Goal: Task Accomplishment & Management: Complete application form

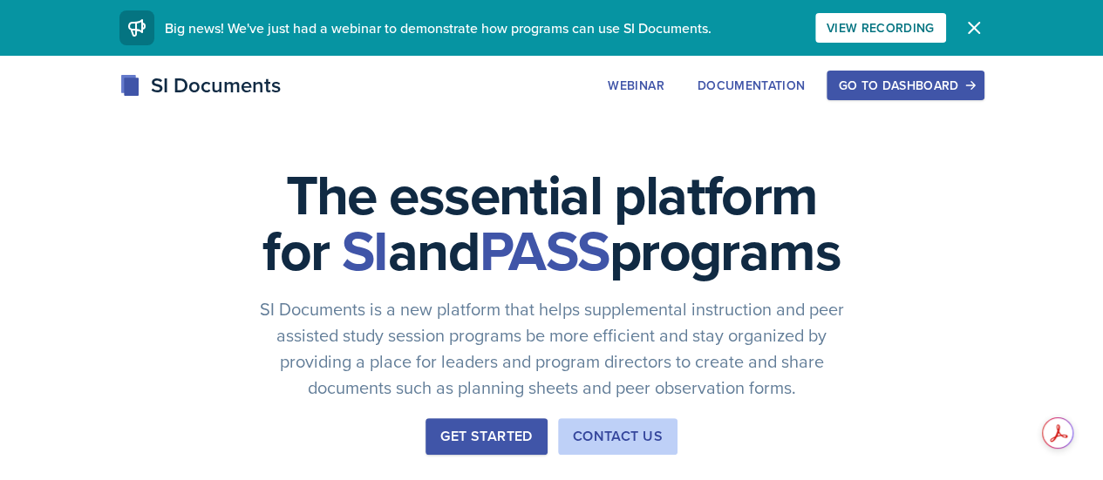
click at [983, 73] on button "Go to Dashboard" at bounding box center [904, 86] width 157 height 30
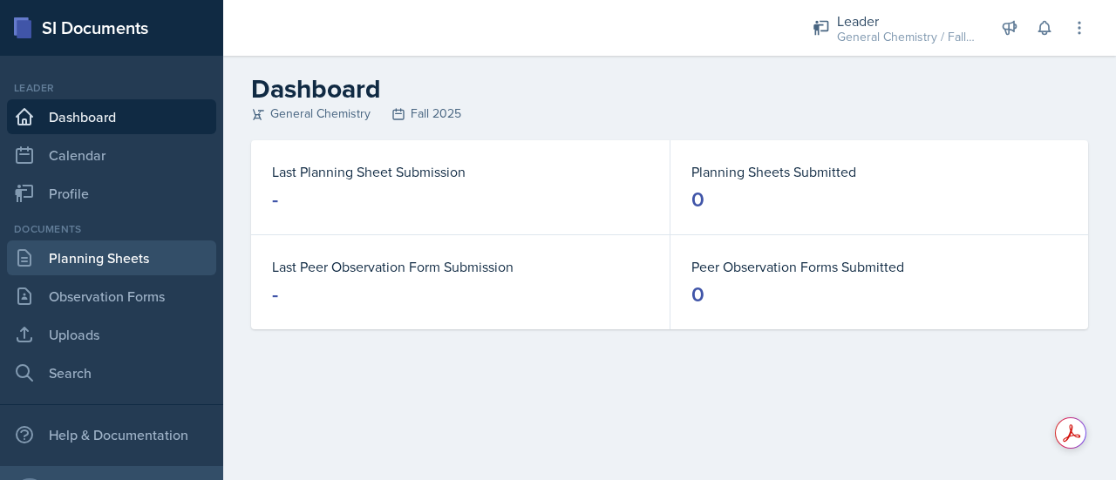
click at [98, 258] on link "Planning Sheets" at bounding box center [111, 258] width 209 height 35
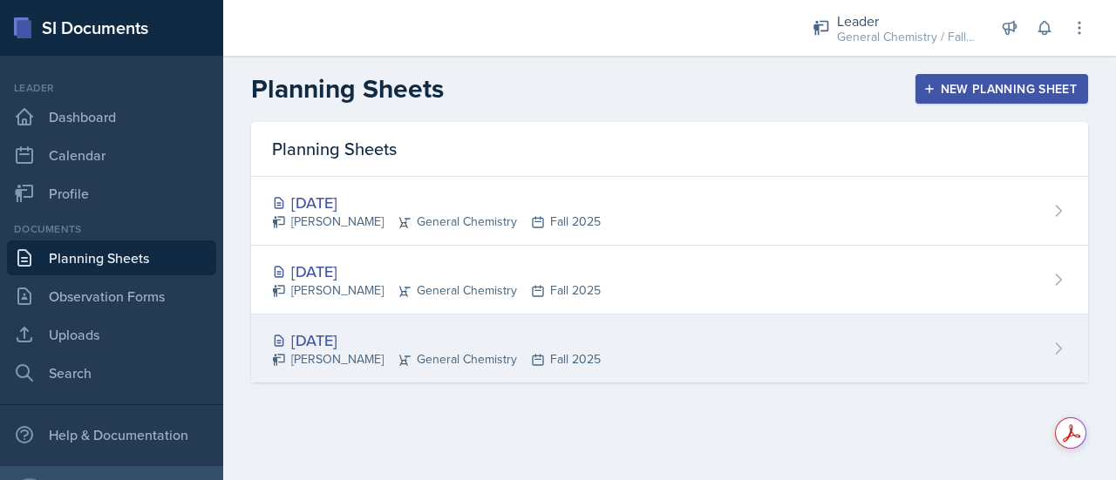
click at [1076, 344] on div "[DATE] [PERSON_NAME] General Chemistry Fall 2025" at bounding box center [669, 349] width 837 height 68
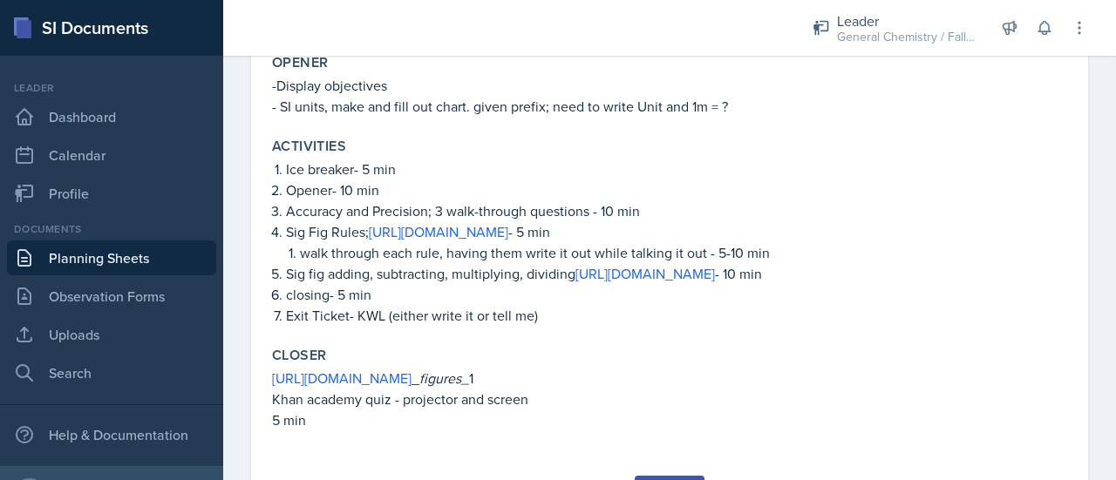
scroll to position [650, 0]
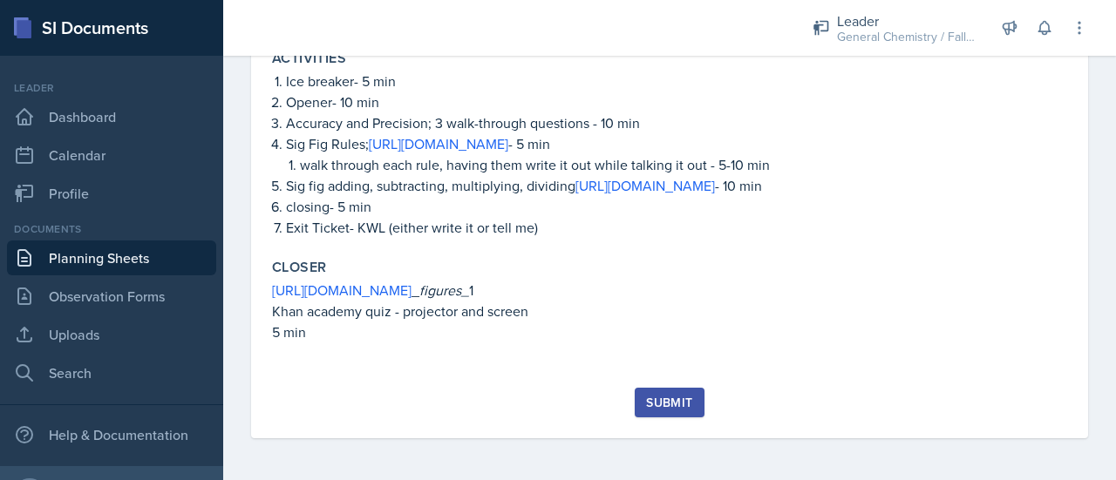
click at [658, 407] on div "Submit" at bounding box center [669, 403] width 46 height 14
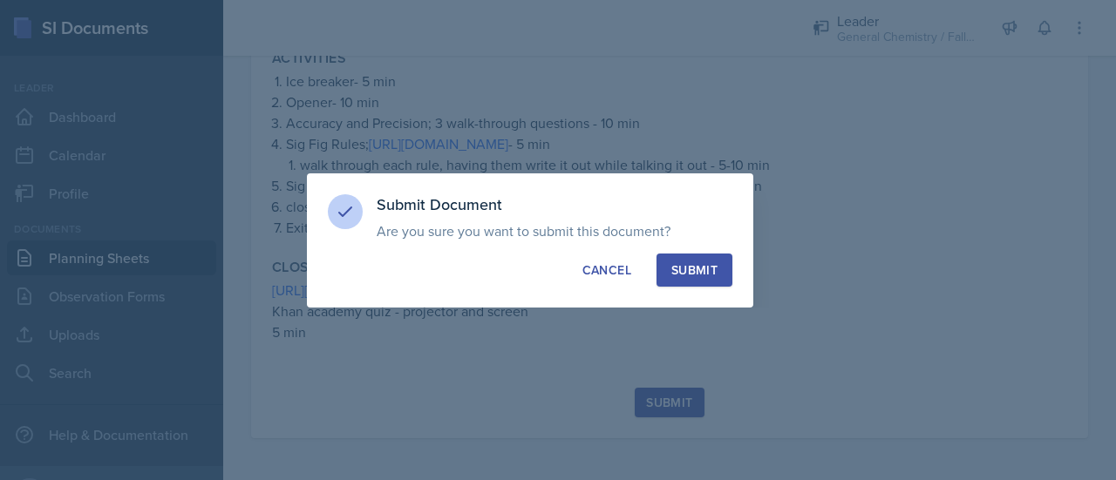
click at [706, 265] on div "Submit" at bounding box center [694, 269] width 46 height 17
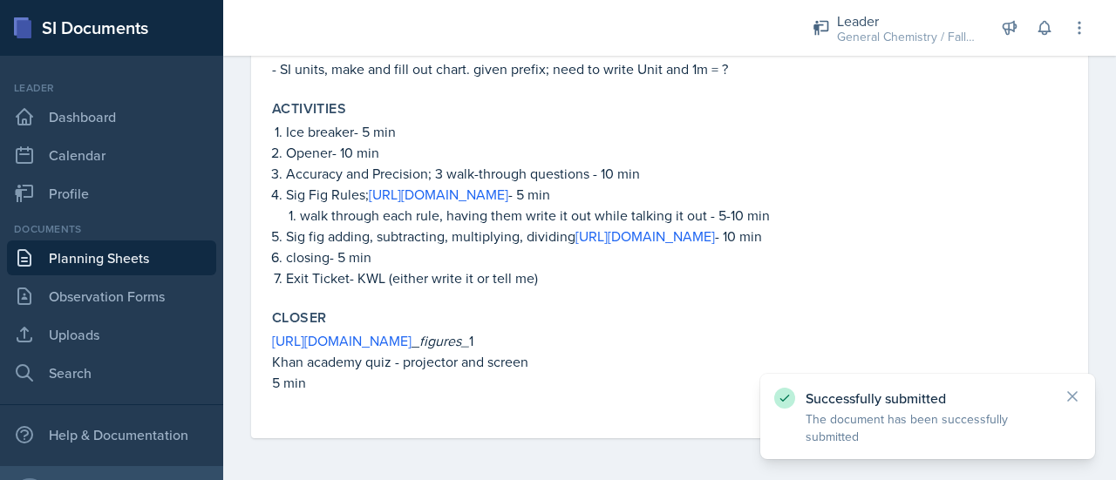
scroll to position [0, 0]
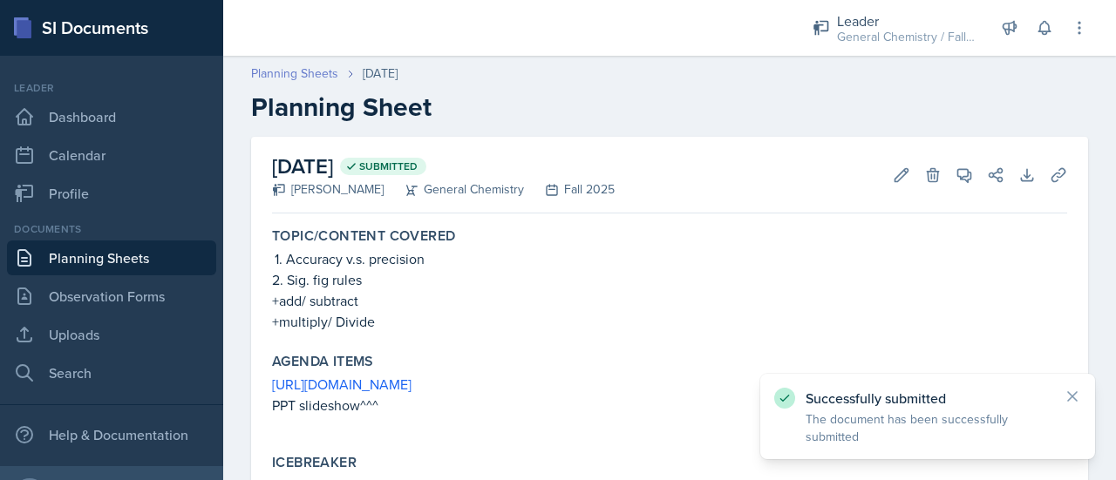
click at [295, 79] on link "Planning Sheets" at bounding box center [294, 73] width 87 height 18
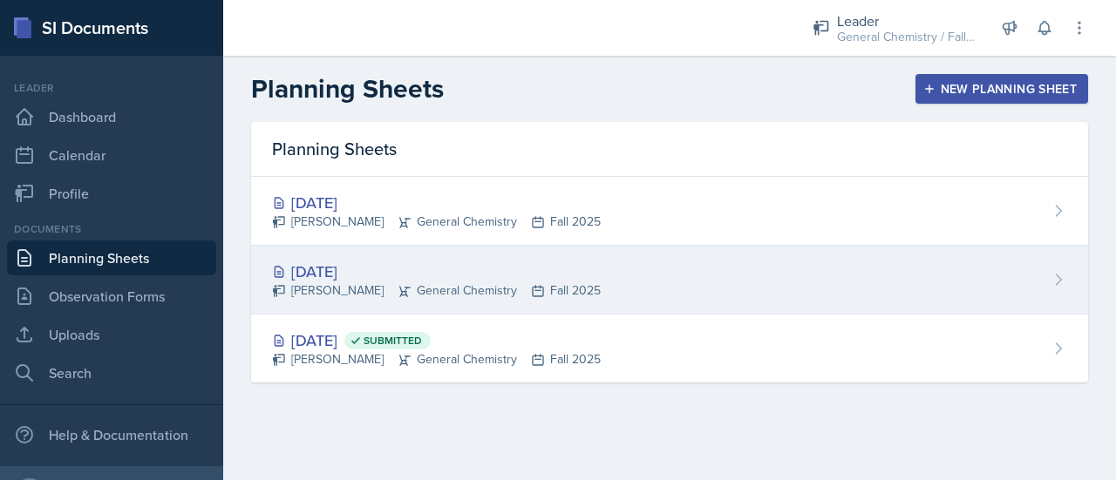
click at [302, 266] on div "[DATE]" at bounding box center [436, 272] width 329 height 24
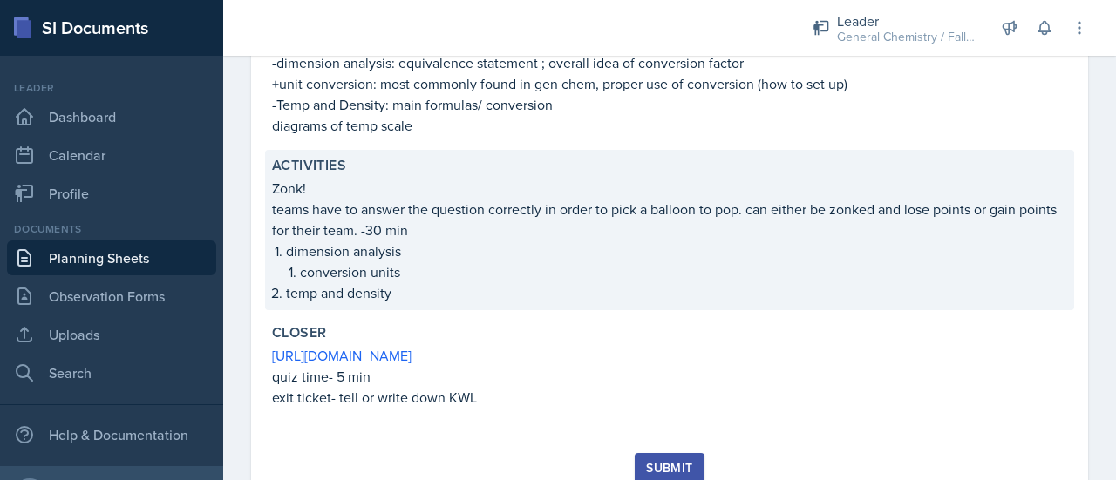
scroll to position [549, 0]
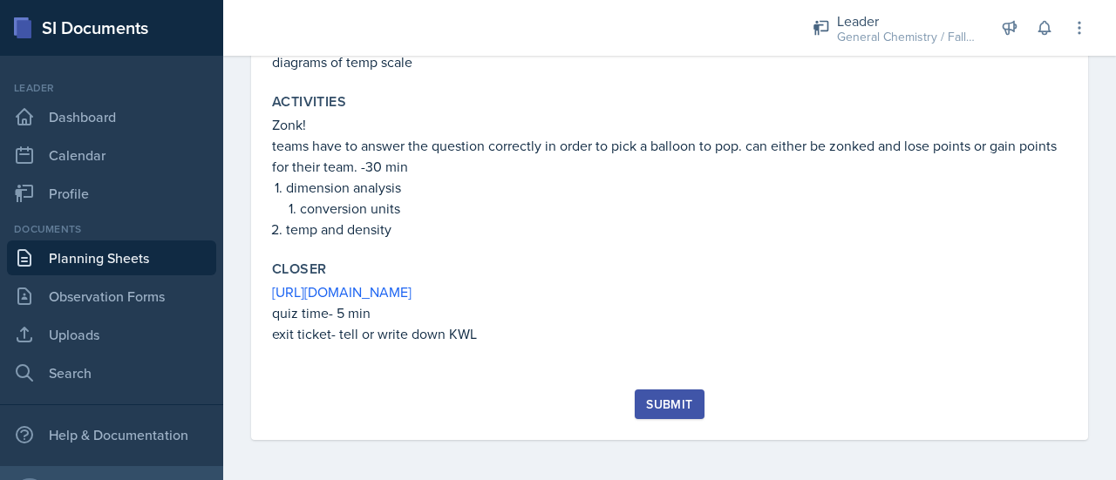
click at [655, 397] on div "Submit" at bounding box center [669, 404] width 46 height 14
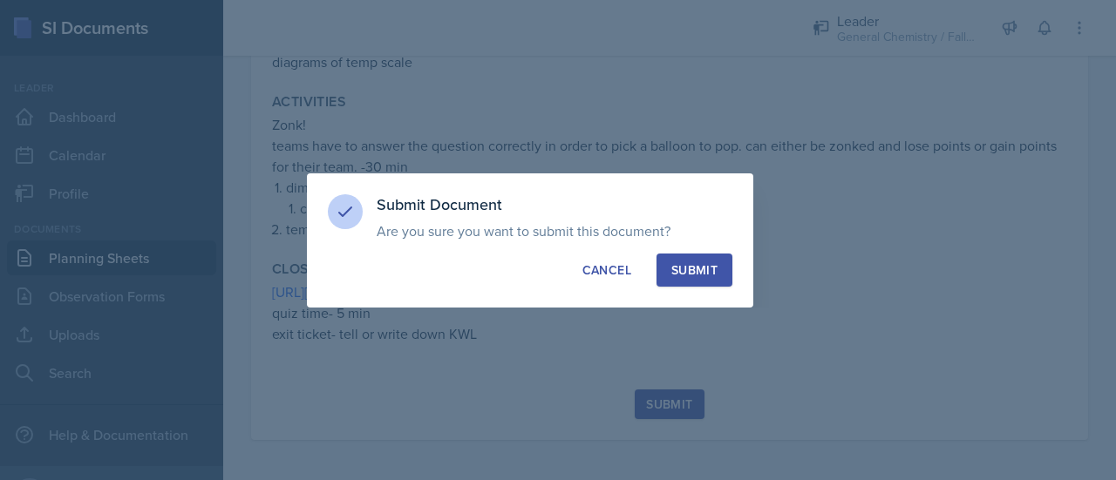
click at [694, 266] on div "Submit" at bounding box center [694, 269] width 46 height 17
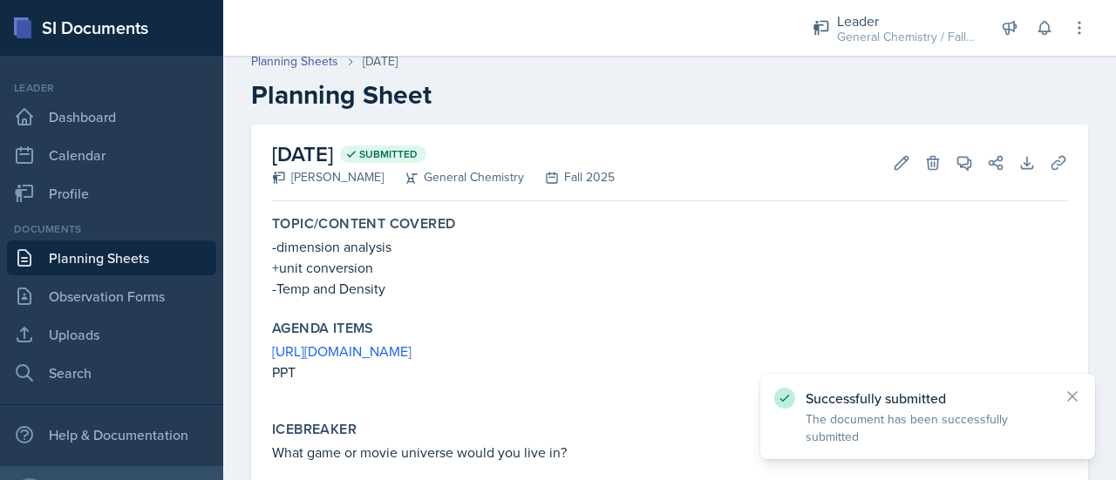
scroll to position [0, 0]
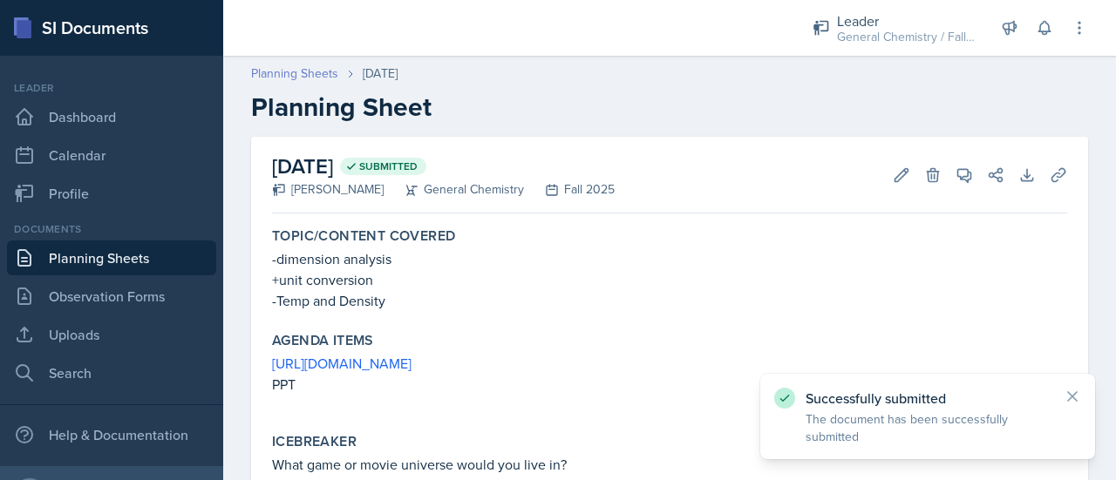
click at [309, 71] on link "Planning Sheets" at bounding box center [294, 73] width 87 height 18
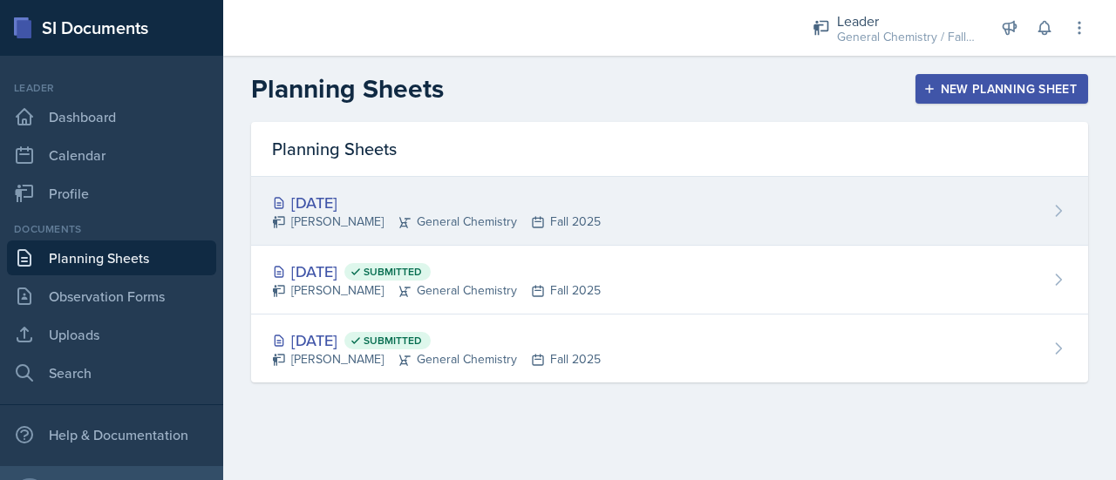
click at [386, 221] on div "[PERSON_NAME] General Chemistry Fall 2025" at bounding box center [436, 222] width 329 height 18
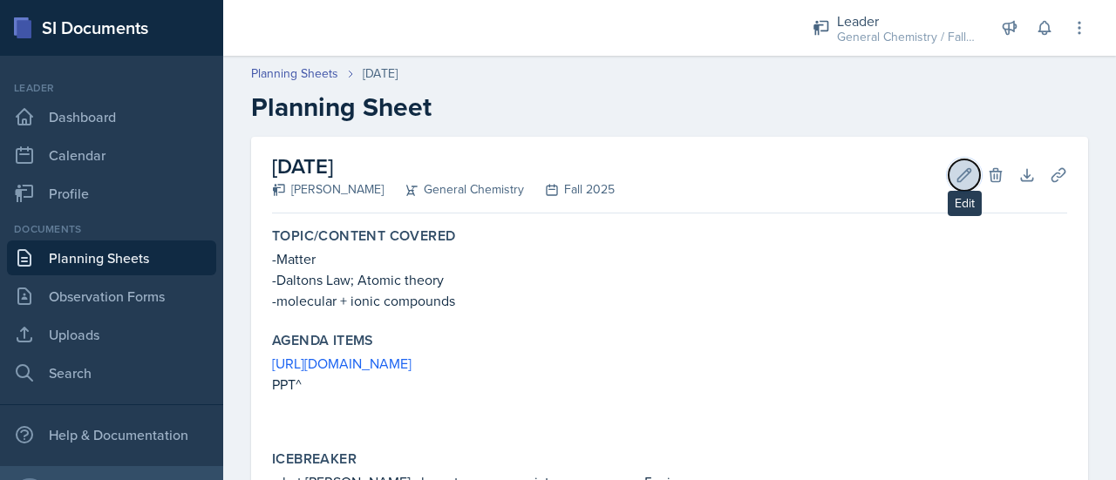
click at [955, 178] on icon at bounding box center [963, 174] width 17 height 17
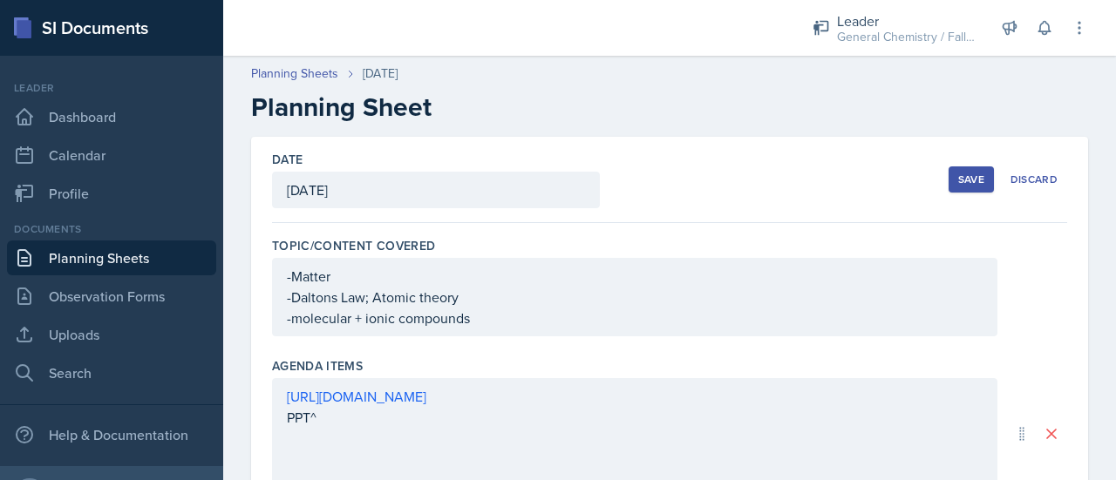
click at [370, 192] on div "[DATE]" at bounding box center [436, 190] width 328 height 37
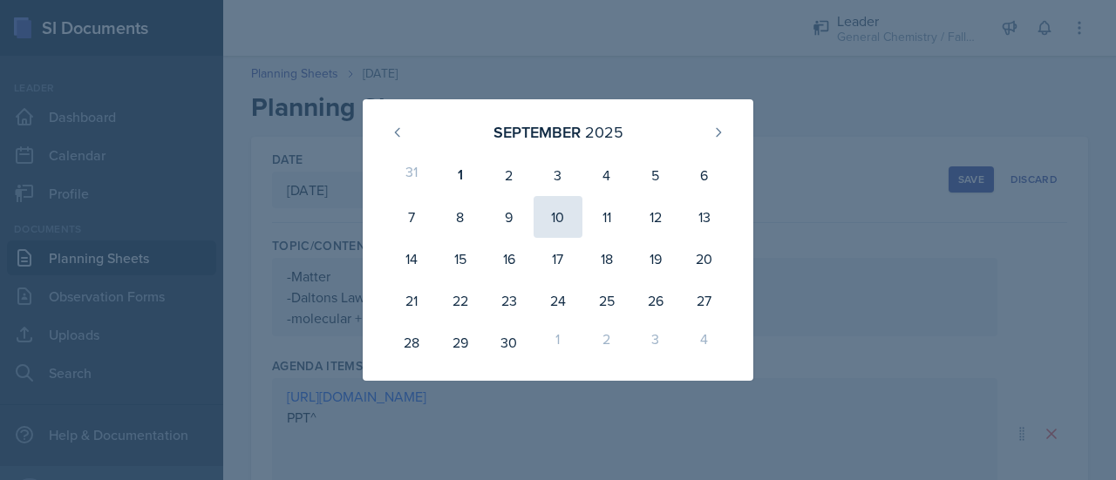
click at [546, 216] on div "10" at bounding box center [557, 217] width 49 height 42
type input "[DATE]"
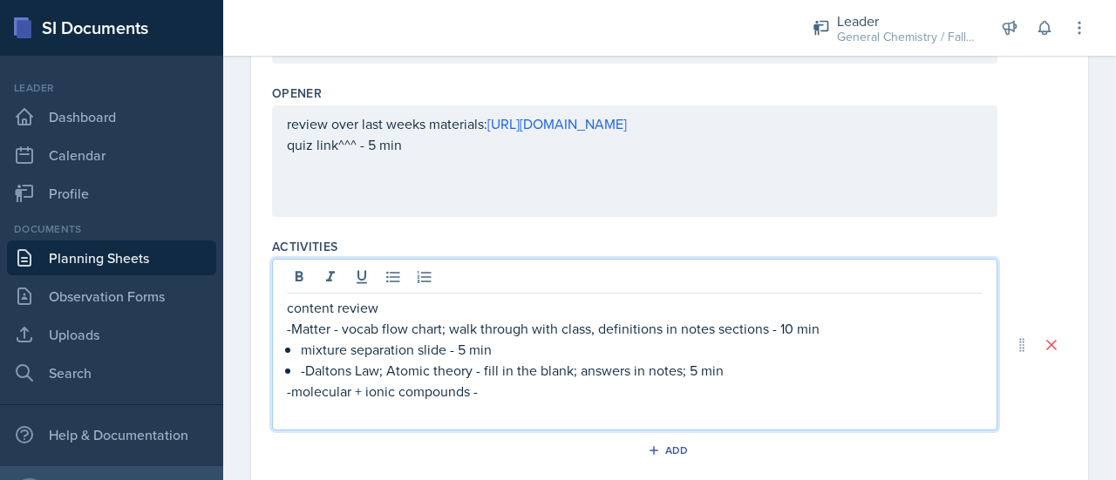
scroll to position [643, 0]
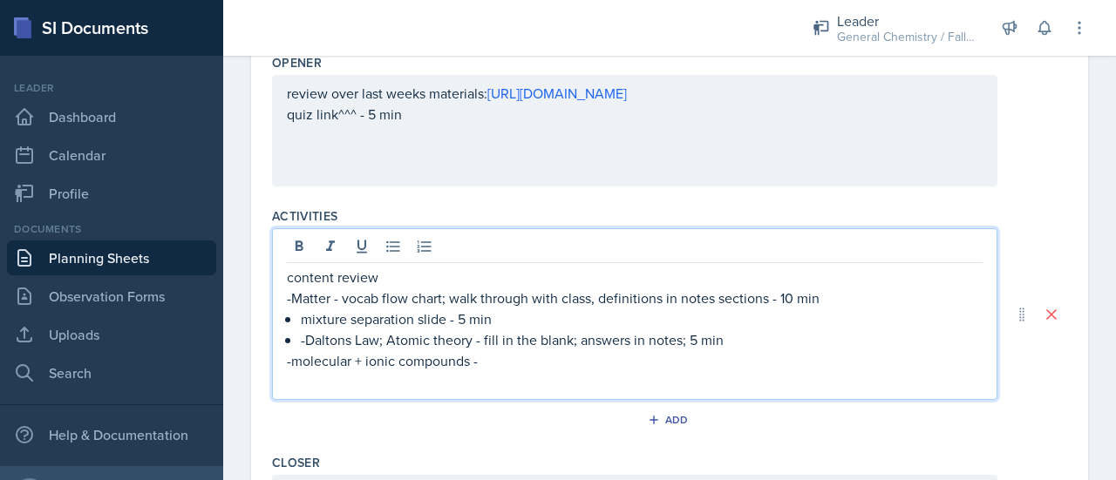
click at [402, 281] on p "content review" at bounding box center [635, 277] width 696 height 21
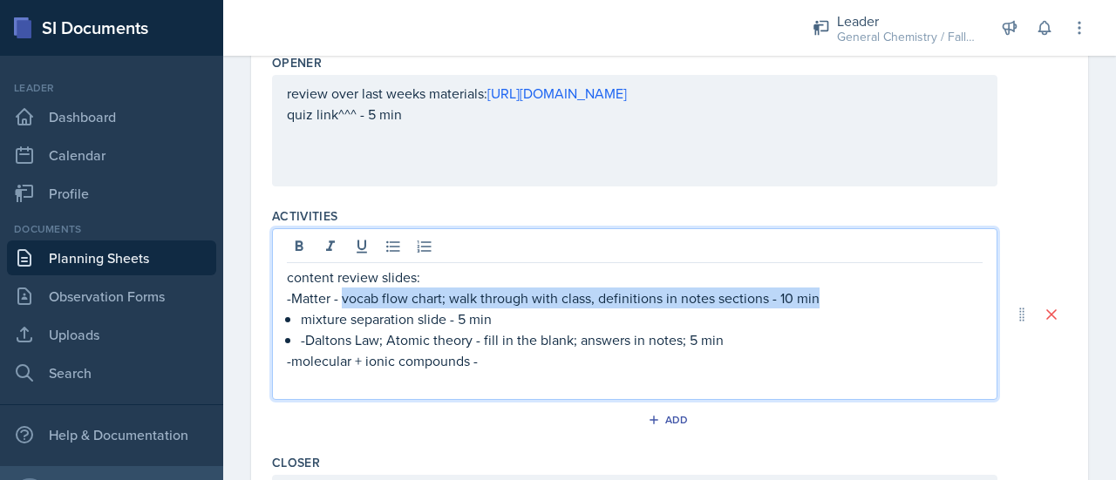
drag, startPoint x: 342, startPoint y: 299, endPoint x: 823, endPoint y: 302, distance: 481.1
click at [823, 302] on p "-Matter - vocab flow chart; walk through with class, definitions in notes secti…" at bounding box center [635, 298] width 696 height 21
copy p "vocab flow chart; walk through with class, definitions in notes sections - 10 m…"
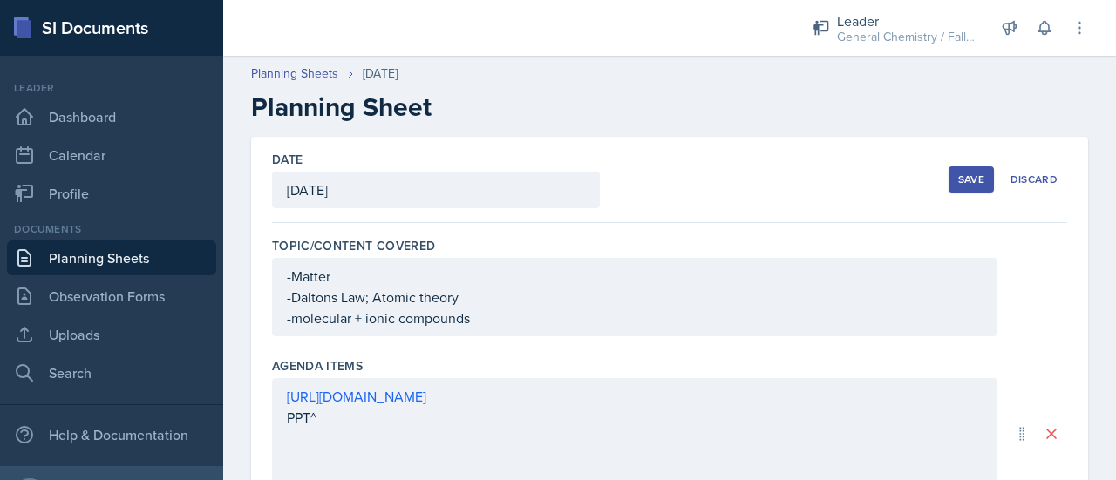
scroll to position [848, 0]
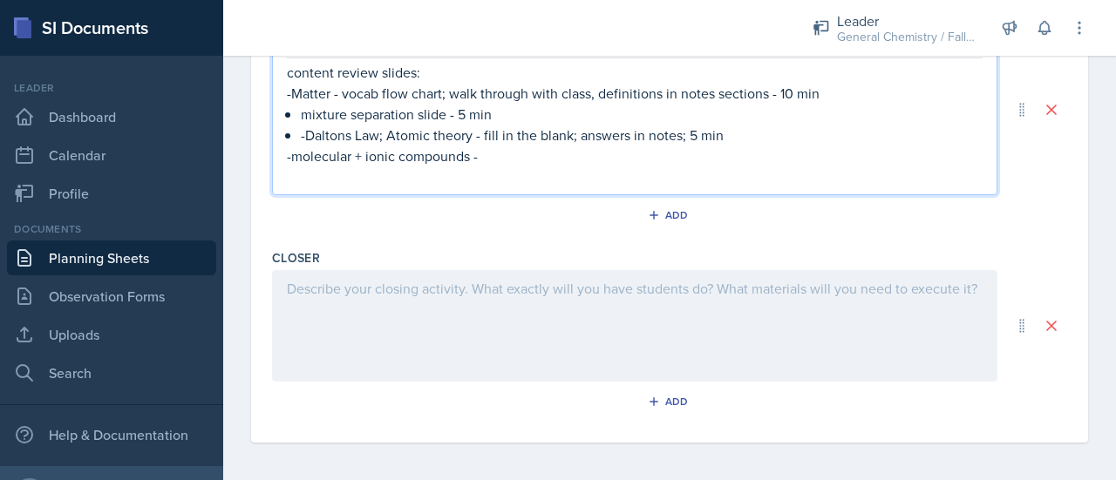
click at [525, 116] on p "mixture separation slide - 5 min" at bounding box center [642, 114] width 682 height 21
click at [833, 95] on p "-Matter - vocab flow chart; walk through with class, definitions in notes secti…" at bounding box center [635, 93] width 696 height 21
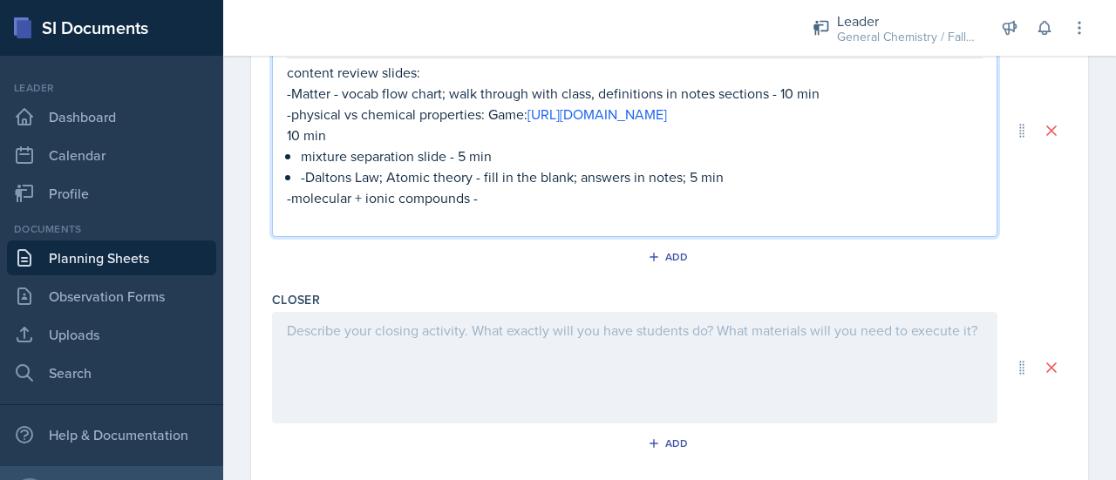
click at [484, 118] on p "-physical vs chemical properties: Game: [URL][DOMAIN_NAME]" at bounding box center [635, 114] width 696 height 21
click at [523, 166] on p "mixture separation slide - 5 min" at bounding box center [642, 156] width 682 height 21
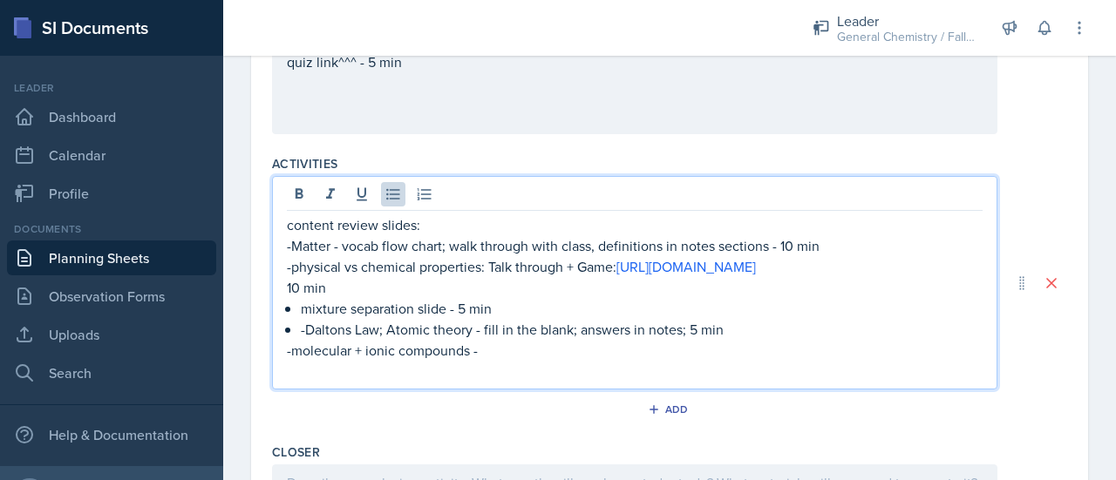
scroll to position [693, 0]
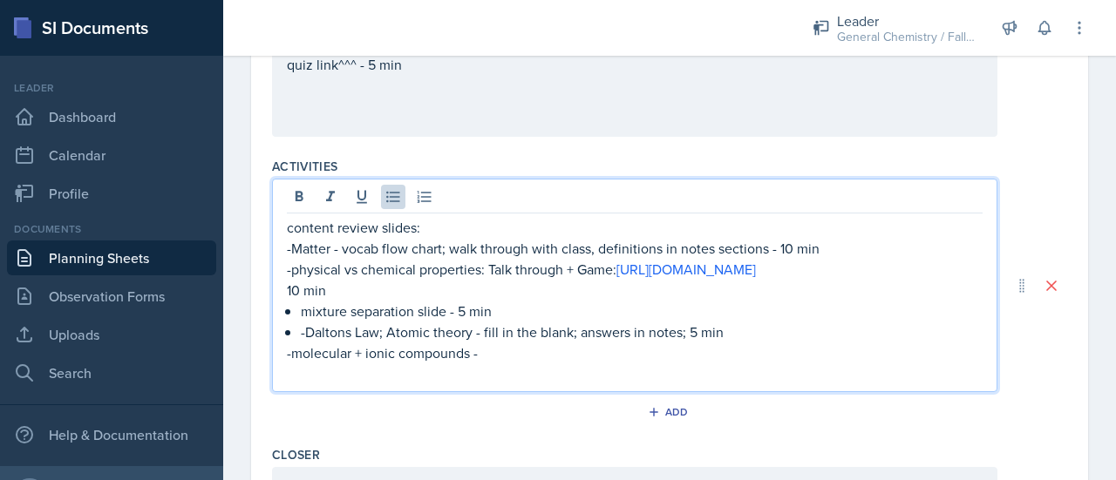
click at [750, 343] on p "-Daltons Law; Atomic theory - fill in the blank; answers in notes; 5 min" at bounding box center [642, 332] width 682 height 21
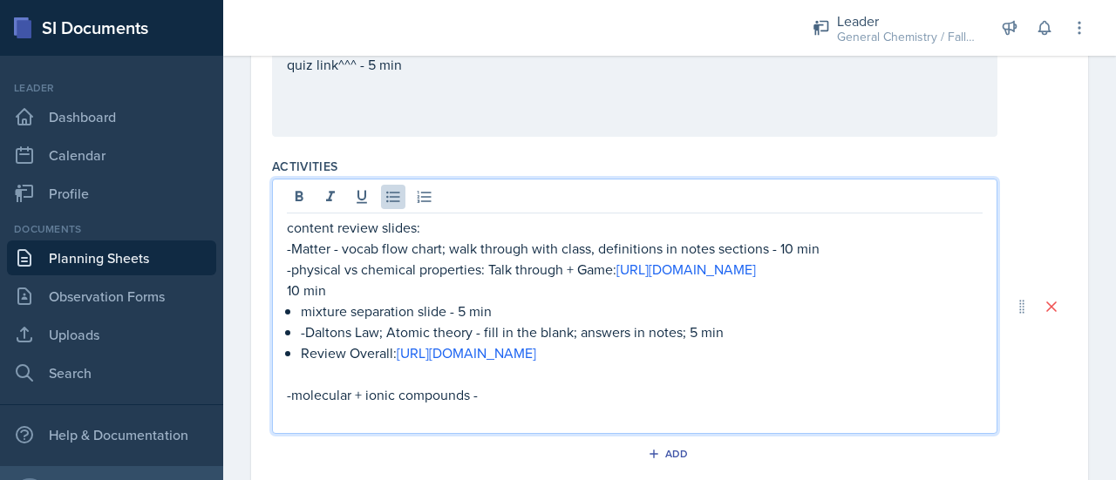
click at [394, 363] on p "Review Overall: [URL][DOMAIN_NAME]" at bounding box center [642, 353] width 682 height 21
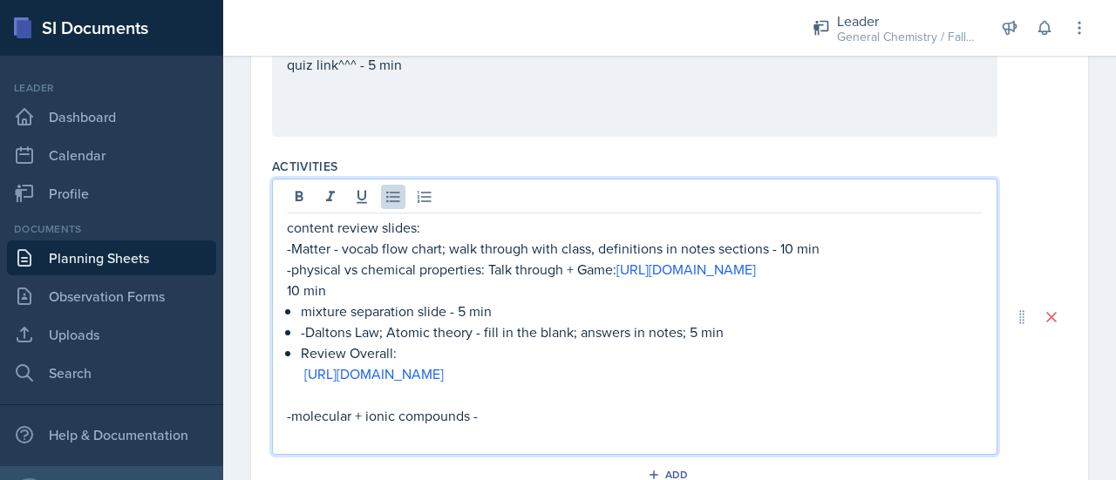
click at [295, 337] on div "content review slides: -Matter - vocab flow chart; walk through with class, def…" at bounding box center [635, 332] width 696 height 230
click at [296, 372] on div "content review slides: -Matter - vocab flow chart; walk through with class, def…" at bounding box center [635, 332] width 696 height 230
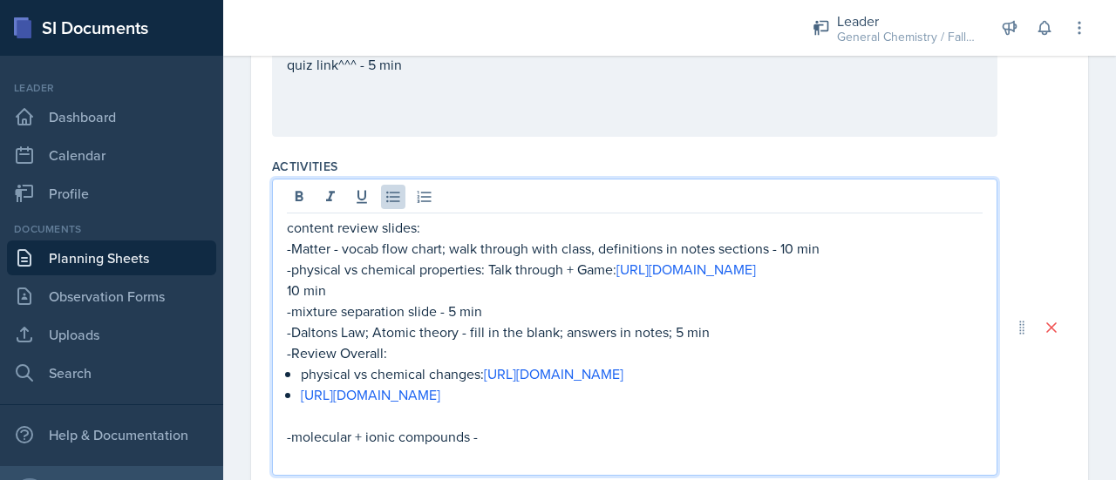
click at [299, 428] on div "content review slides: -Matter - vocab flow chart; walk through with class, def…" at bounding box center [635, 342] width 696 height 251
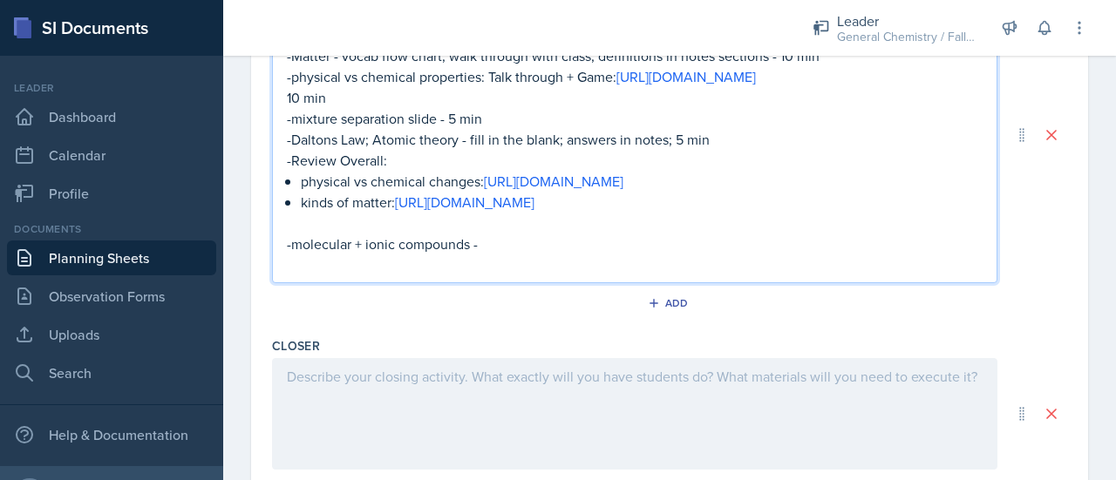
scroll to position [954, 0]
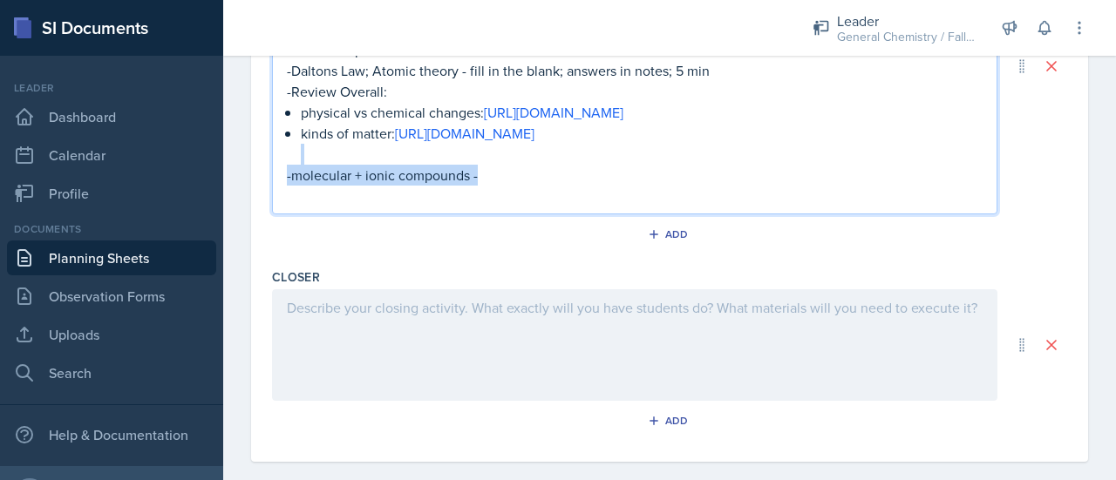
drag, startPoint x: 495, startPoint y: 240, endPoint x: 304, endPoint y: 219, distance: 192.0
click at [304, 207] on div "content review slides: -Matter - vocab flow chart; walk through with class, def…" at bounding box center [635, 81] width 696 height 251
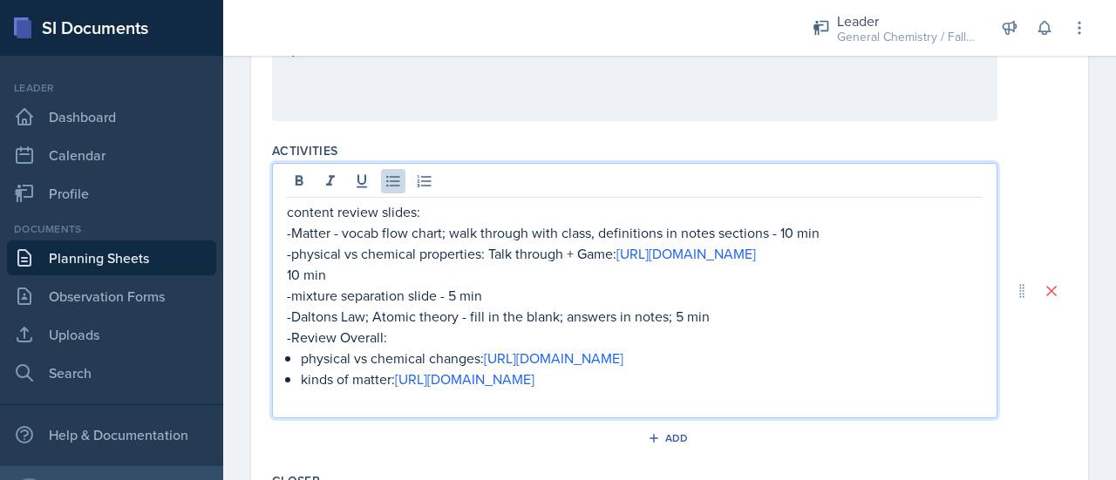
scroll to position [778, 0]
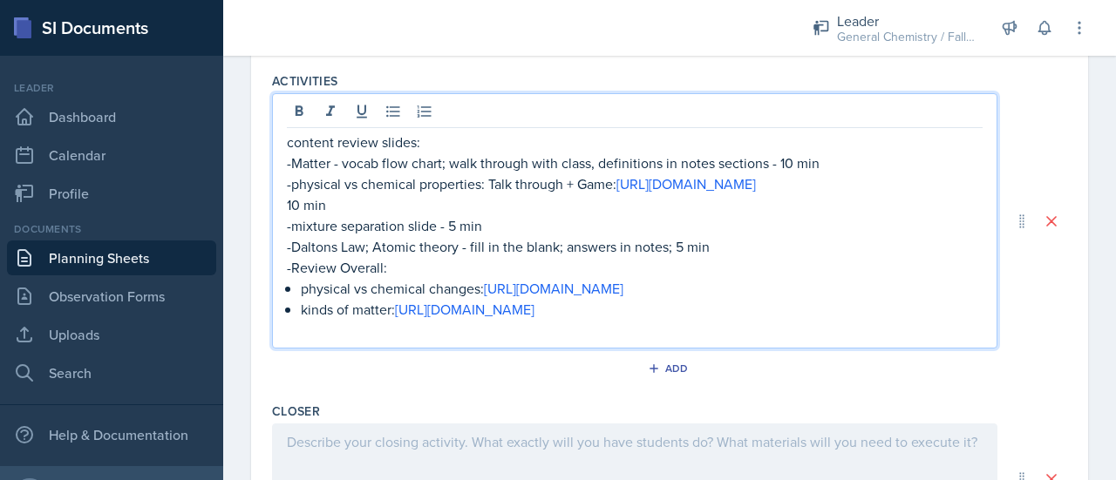
click at [418, 278] on p "-Review Overall:" at bounding box center [635, 267] width 696 height 21
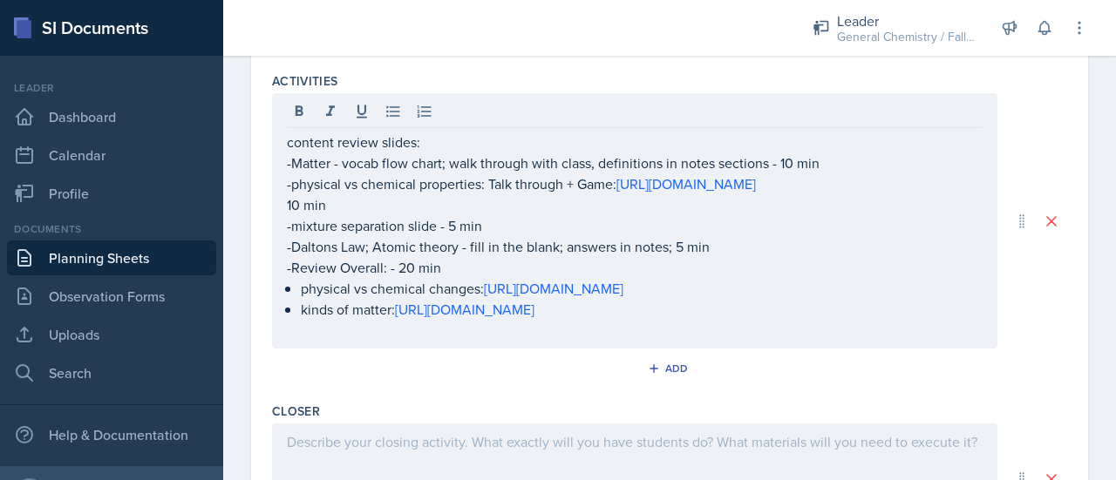
click at [285, 226] on div "content review slides: -Matter - vocab flow chart; walk through with class, def…" at bounding box center [634, 220] width 725 height 255
click at [285, 219] on div "content review slides: -Matter - vocab flow chart; walk through with class, def…" at bounding box center [634, 220] width 725 height 255
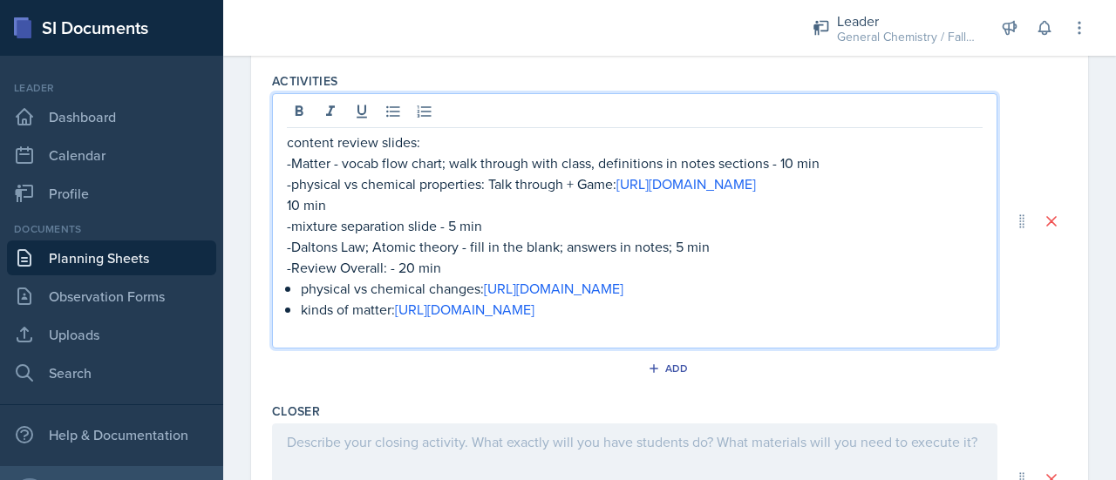
click at [285, 219] on div "content review slides: -Matter - vocab flow chart; walk through with class, def…" at bounding box center [634, 220] width 725 height 255
click at [289, 215] on p "10 min" at bounding box center [635, 204] width 696 height 21
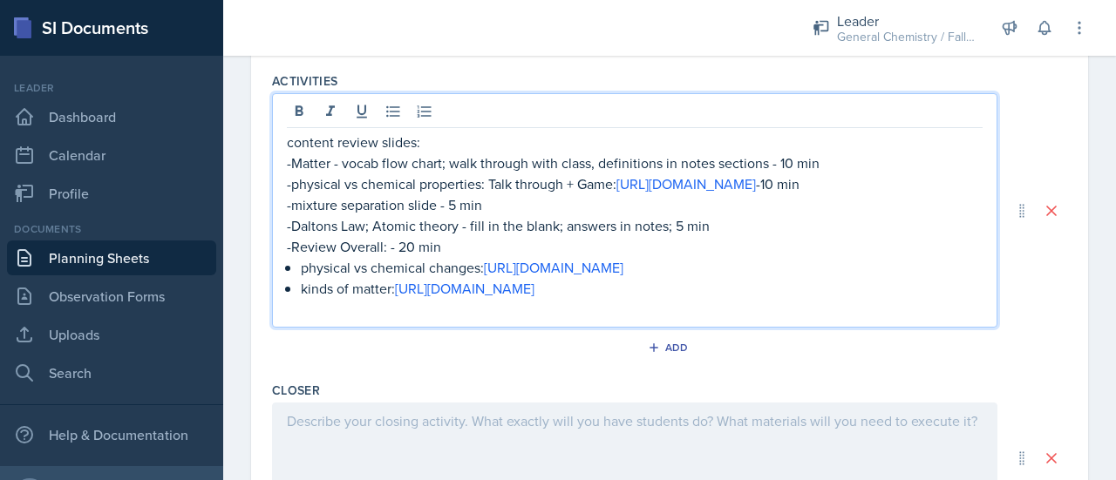
click at [674, 236] on p "-Daltons Law; Atomic theory - fill in the blank; answers in notes; 5 min" at bounding box center [635, 225] width 696 height 21
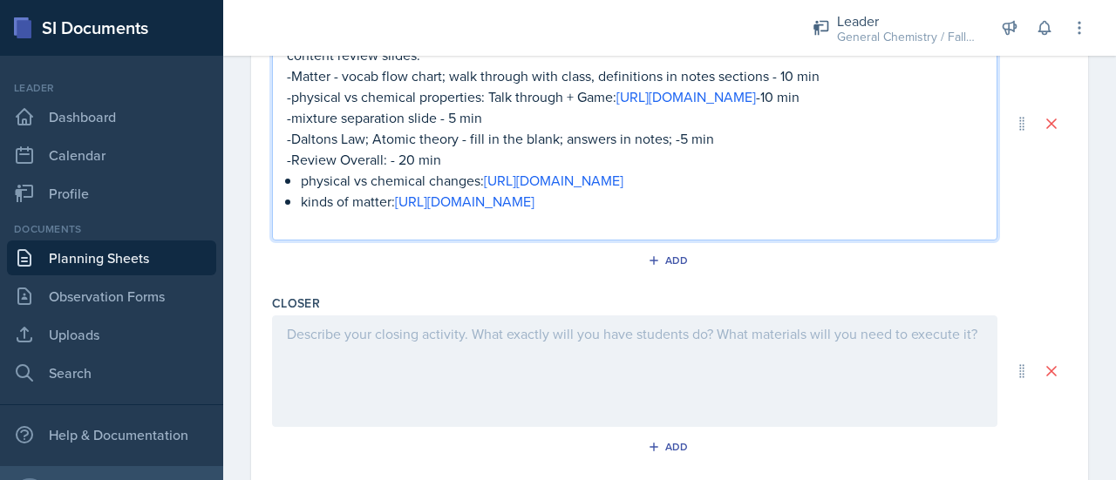
scroll to position [865, 0]
click at [488, 170] on p "-Review Overall: - 20 min" at bounding box center [635, 159] width 696 height 21
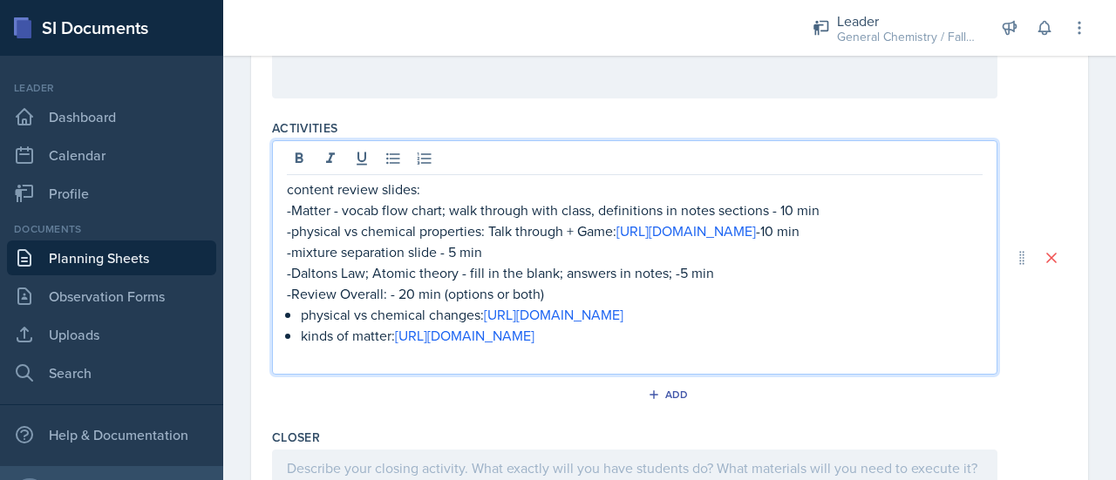
scroll to position [731, 0]
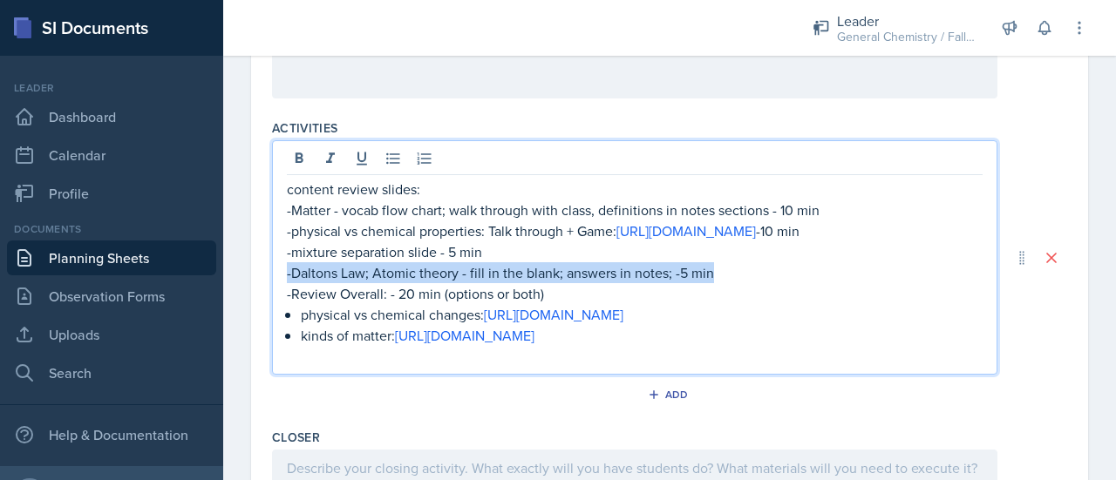
drag, startPoint x: 716, startPoint y: 299, endPoint x: 279, endPoint y: 299, distance: 437.5
click at [279, 299] on div "content review slides: -Matter - vocab flow chart; walk through with class, def…" at bounding box center [634, 257] width 725 height 234
copy p "-Daltons Law; Atomic theory - fill in the blank; answers in notes; -5 min"
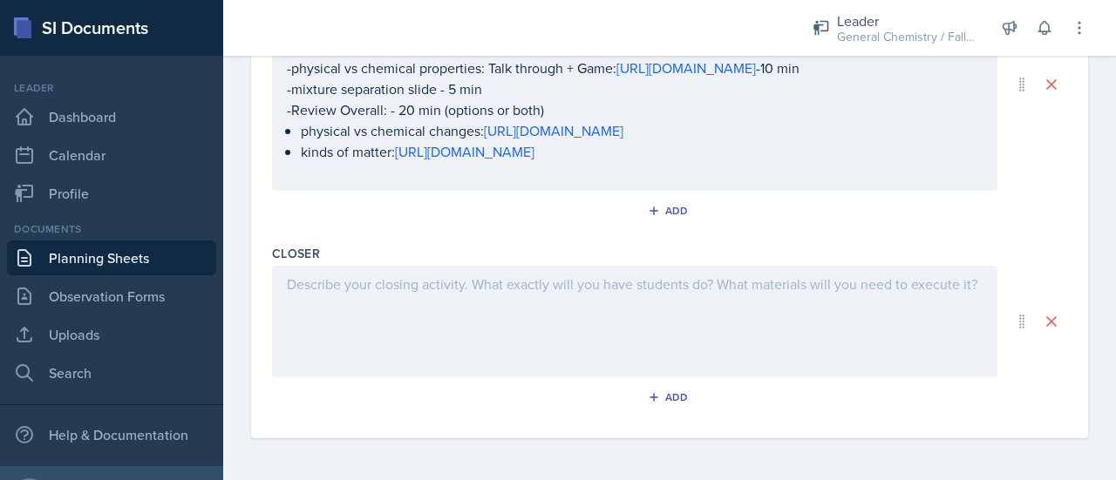
click at [322, 300] on div at bounding box center [634, 322] width 725 height 112
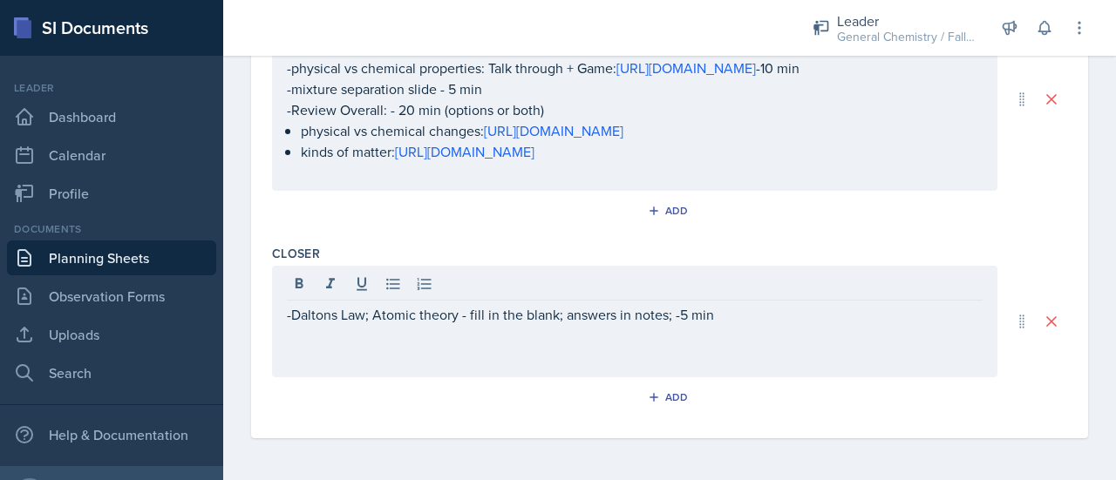
click at [322, 300] on div at bounding box center [635, 286] width 696 height 29
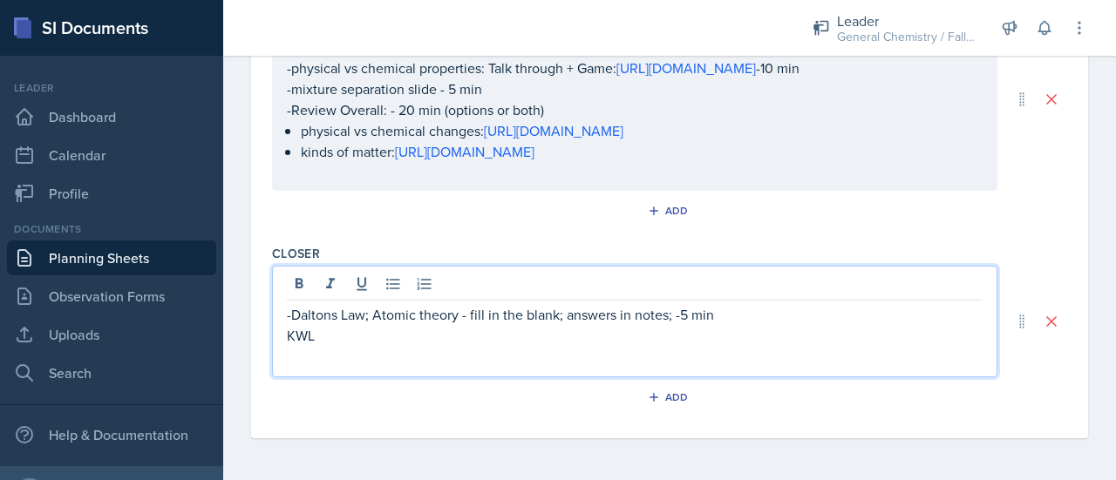
click at [289, 336] on p "KWL" at bounding box center [635, 335] width 696 height 21
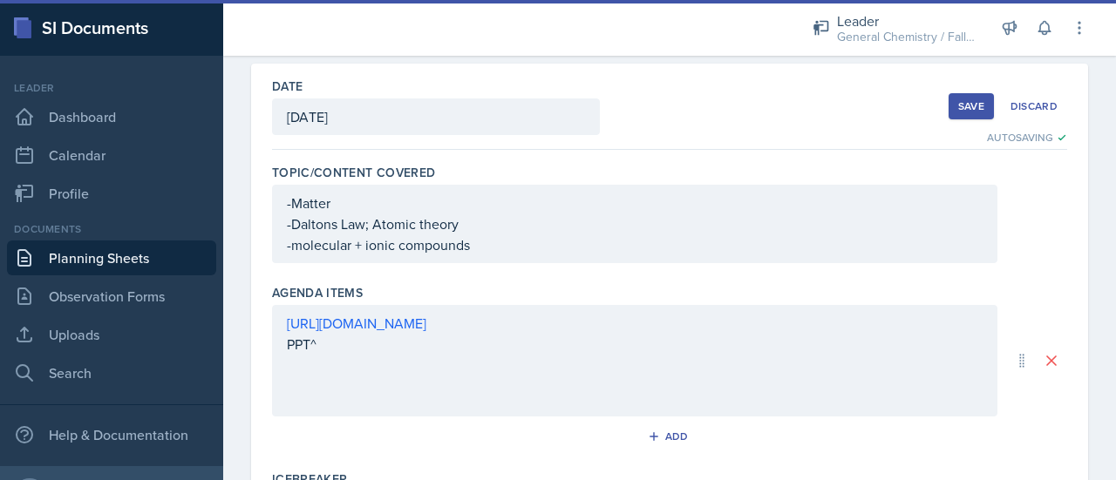
scroll to position [0, 0]
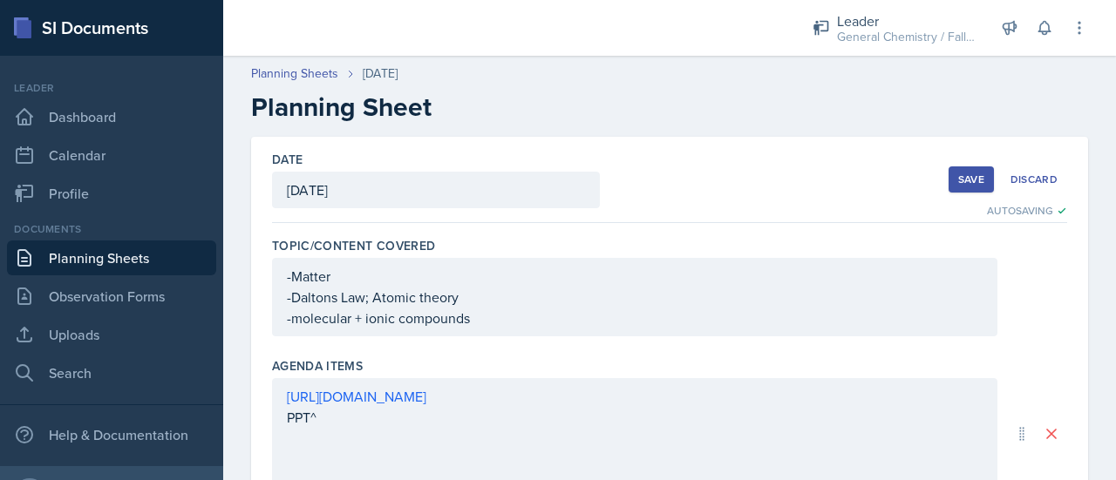
drag, startPoint x: 833, startPoint y: 398, endPoint x: 741, endPoint y: 115, distance: 297.9
click at [741, 115] on h2 "Planning Sheet" at bounding box center [669, 107] width 837 height 31
click at [958, 177] on div "Save" at bounding box center [971, 180] width 26 height 14
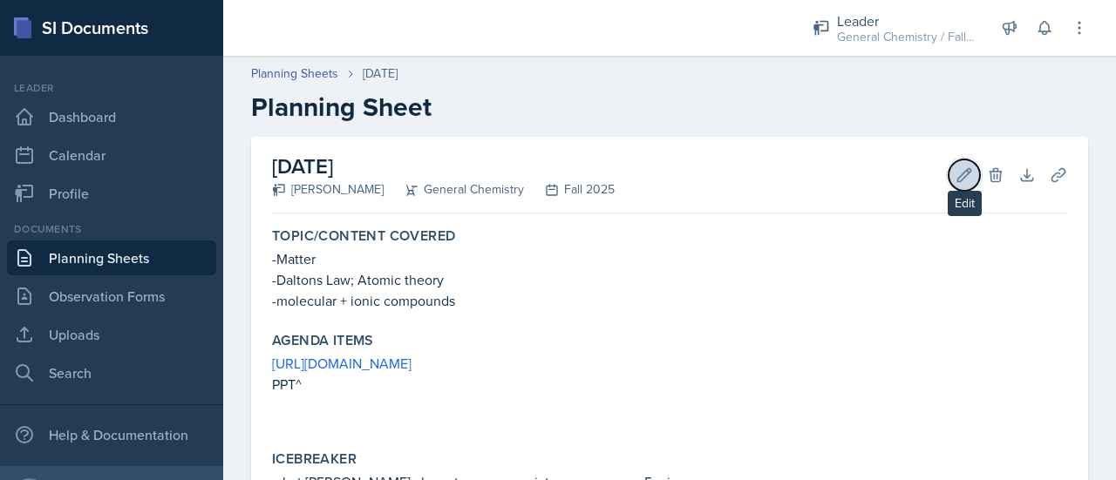
click at [955, 173] on icon at bounding box center [963, 174] width 17 height 17
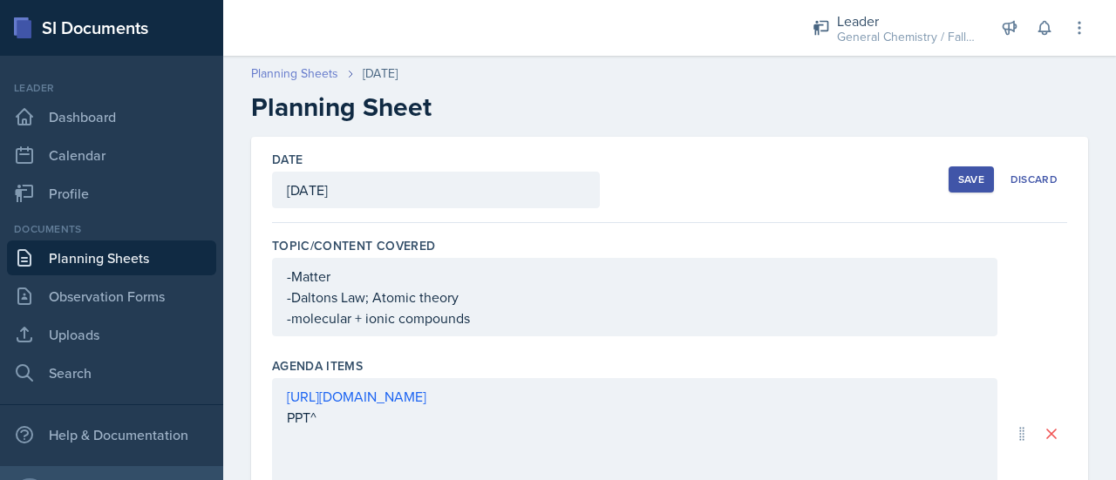
click at [315, 76] on link "Planning Sheets" at bounding box center [294, 73] width 87 height 18
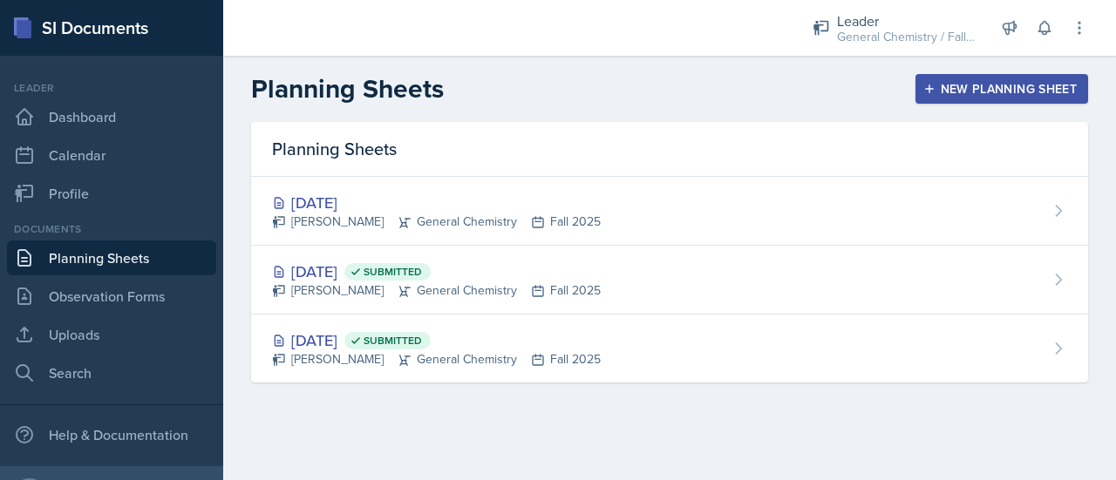
click at [973, 87] on div "New Planning Sheet" at bounding box center [1001, 89] width 150 height 14
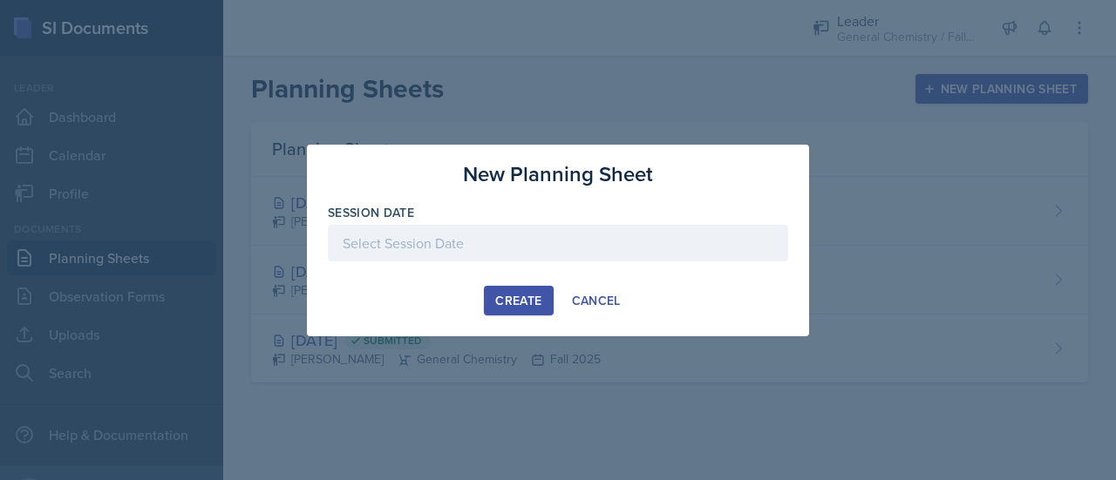
click at [567, 244] on div at bounding box center [558, 243] width 460 height 37
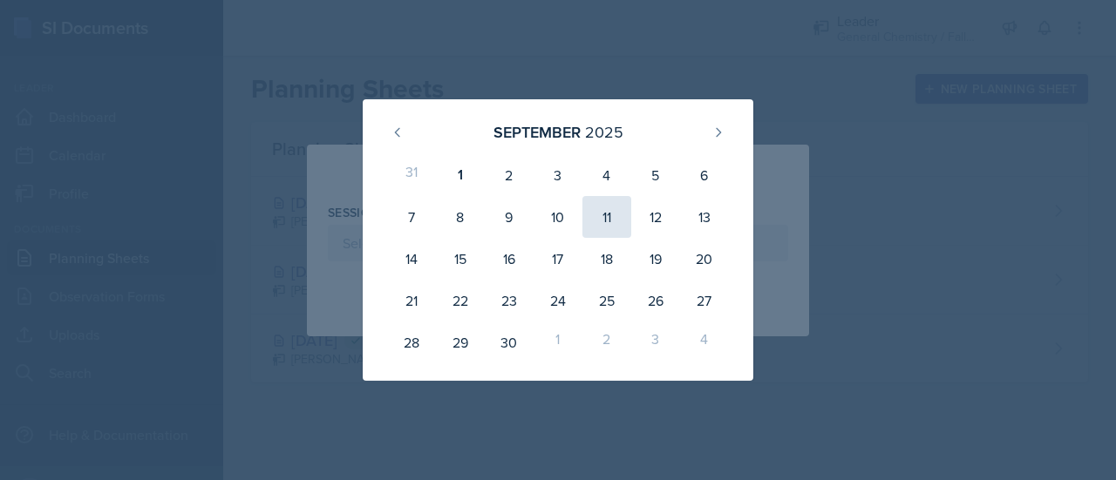
click at [598, 224] on div "11" at bounding box center [606, 217] width 49 height 42
type input "[DATE]"
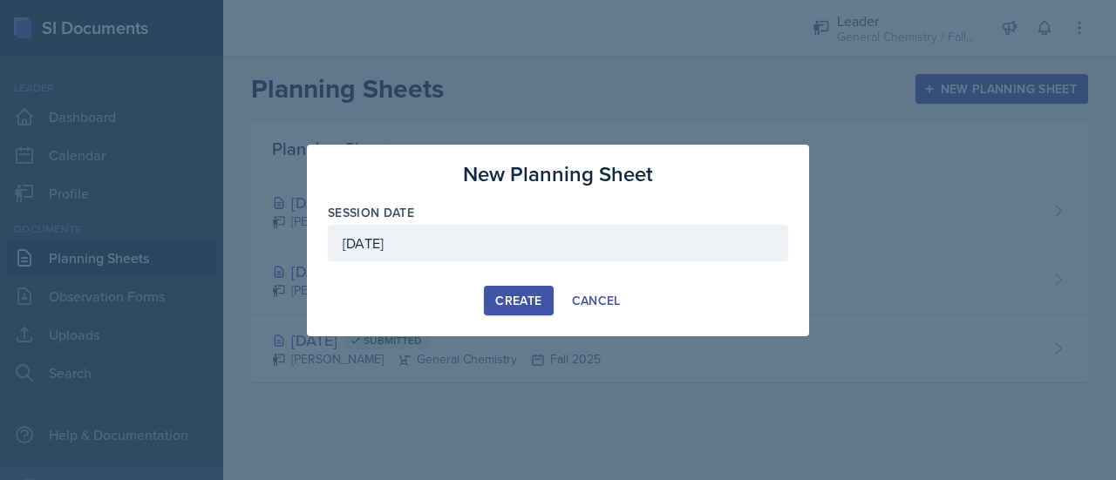
click at [526, 303] on div "Create" at bounding box center [518, 301] width 46 height 14
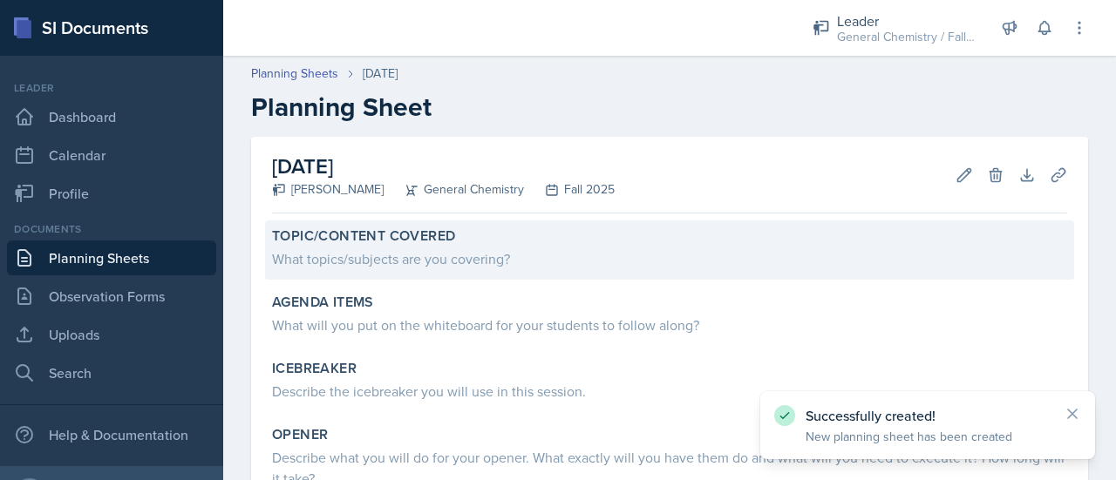
click at [462, 274] on div "Topic/Content Covered What topics/subjects are you covering?" at bounding box center [669, 250] width 809 height 59
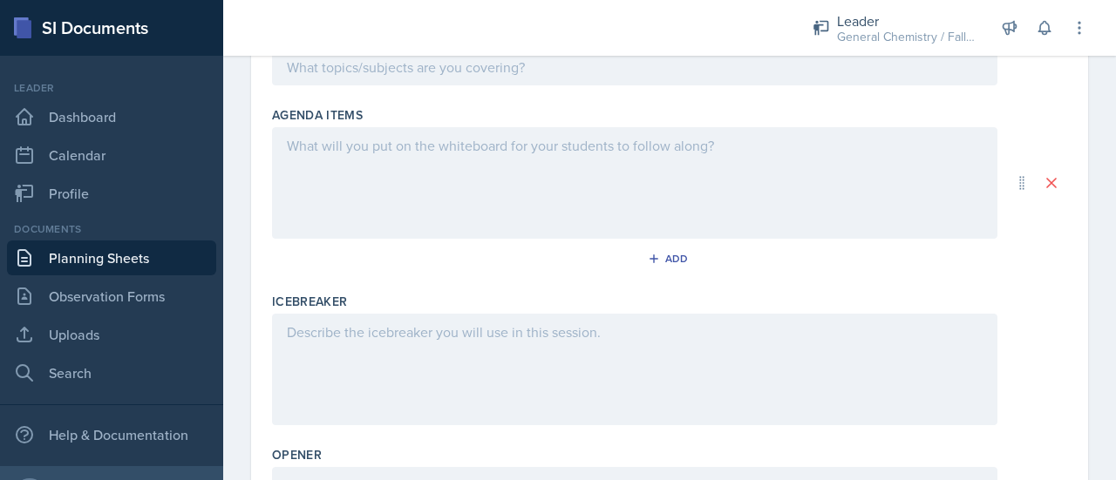
scroll to position [239, 0]
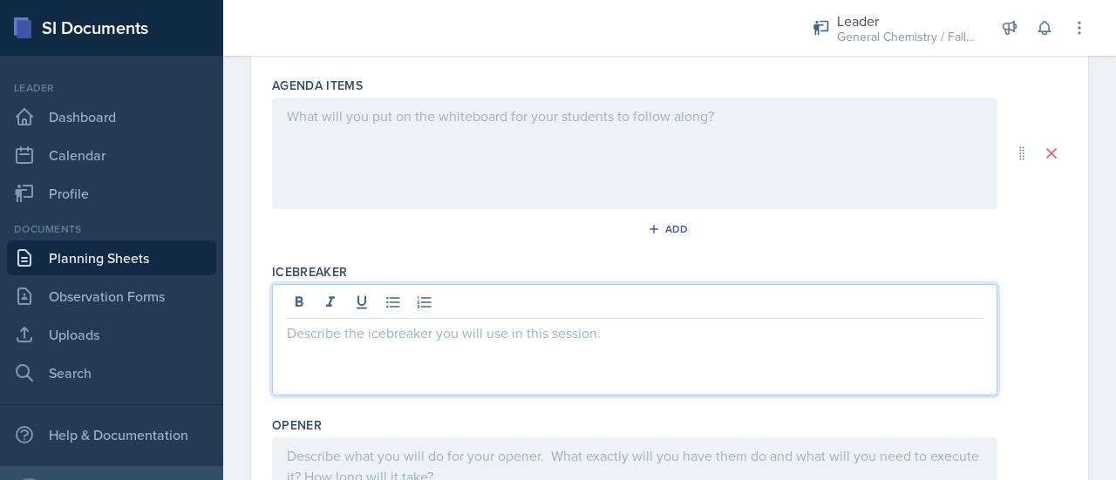
click at [436, 339] on p at bounding box center [635, 332] width 696 height 21
drag, startPoint x: 514, startPoint y: 329, endPoint x: 340, endPoint y: 329, distance: 174.3
click at [340, 329] on p "what waS YOUR FIRST DREAM JOB?" at bounding box center [635, 332] width 696 height 21
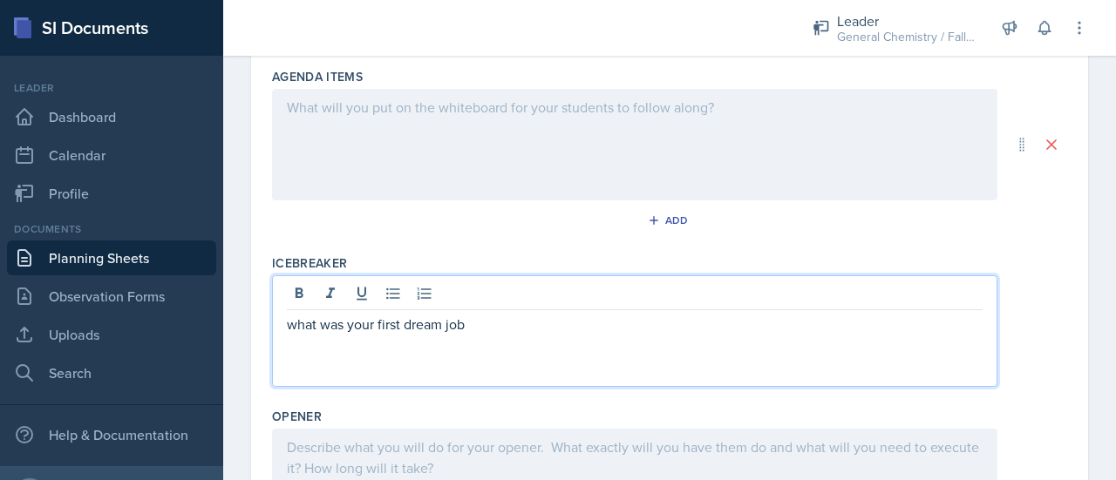
scroll to position [389, 0]
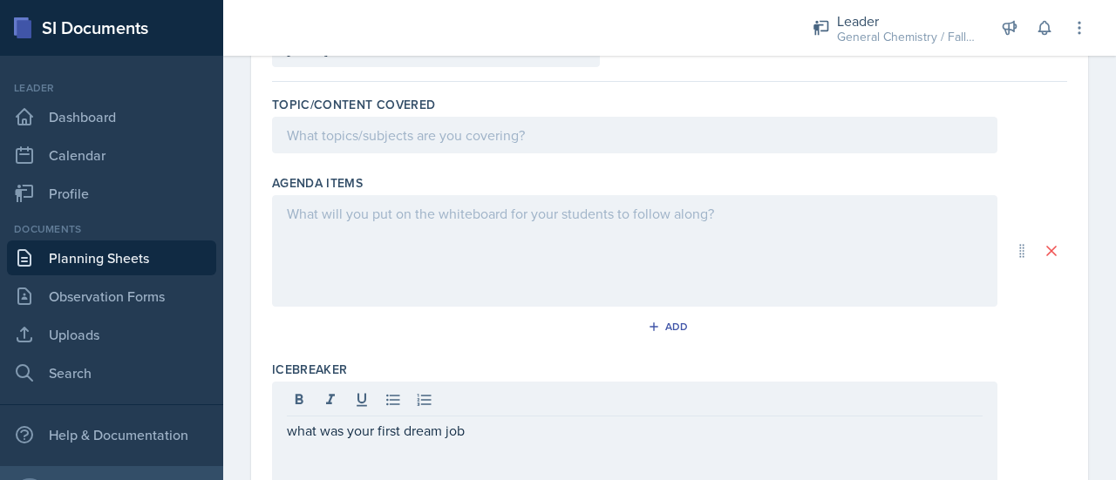
drag, startPoint x: 340, startPoint y: 329, endPoint x: 293, endPoint y: 255, distance: 87.0
click at [293, 255] on div at bounding box center [634, 251] width 725 height 112
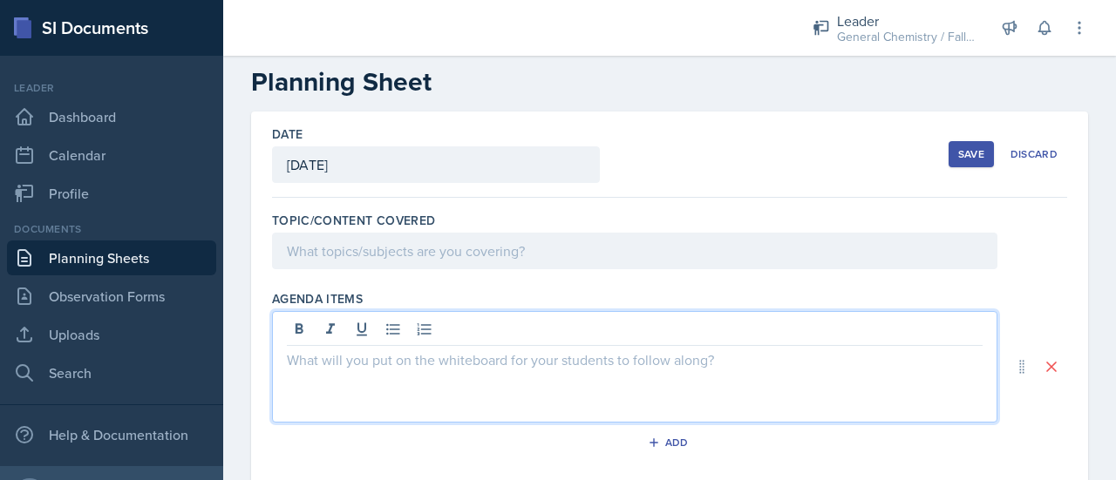
scroll to position [56, 0]
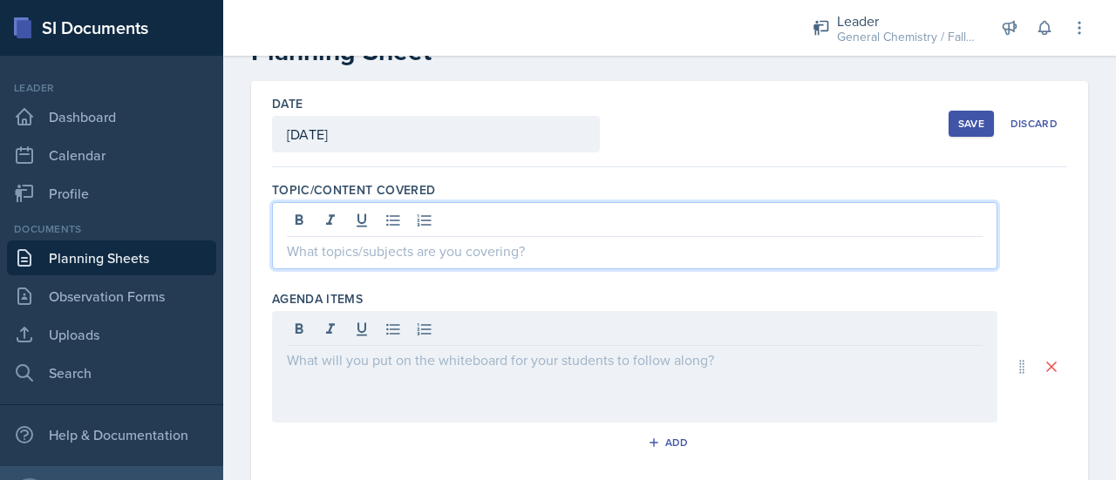
click at [293, 255] on p at bounding box center [635, 251] width 696 height 21
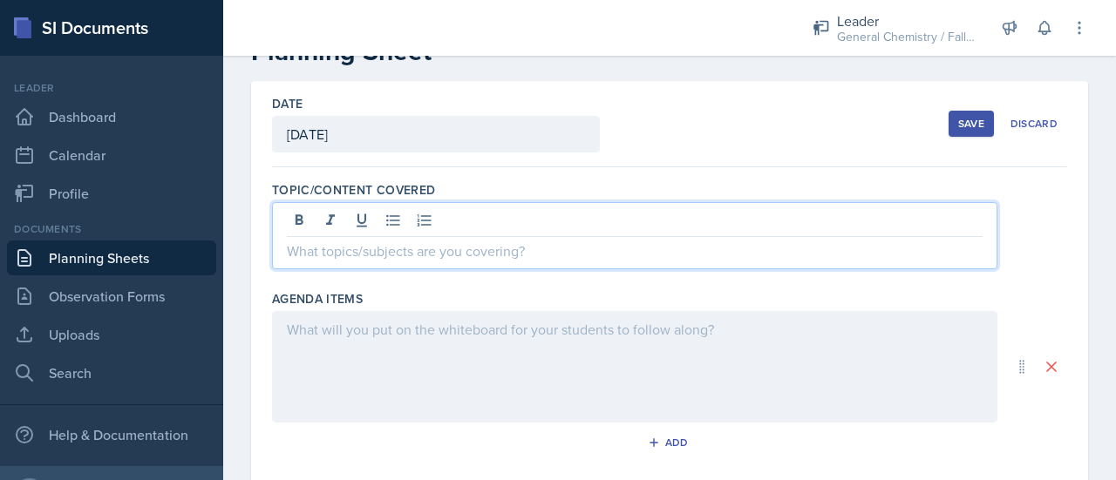
scroll to position [147, 0]
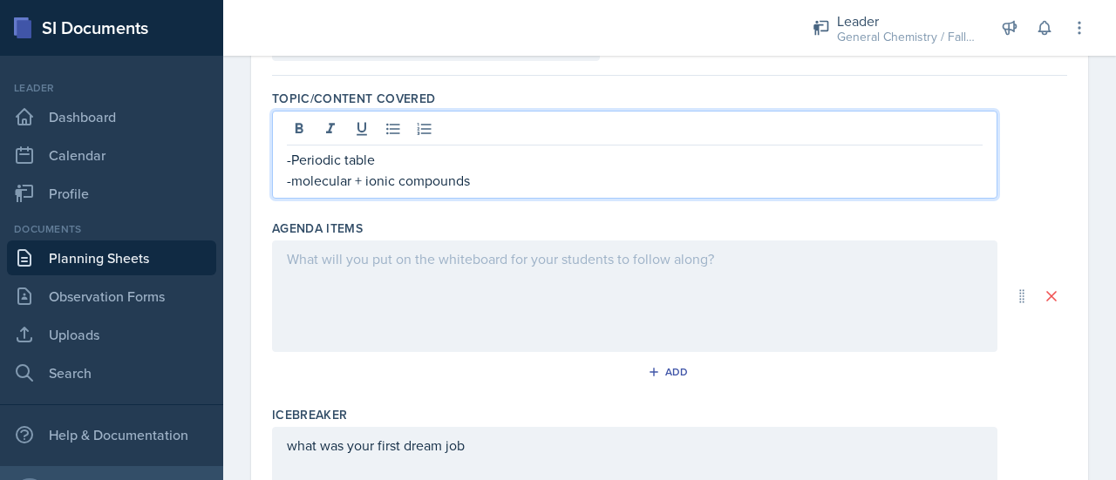
click at [295, 155] on p "-Periodic table" at bounding box center [635, 159] width 696 height 21
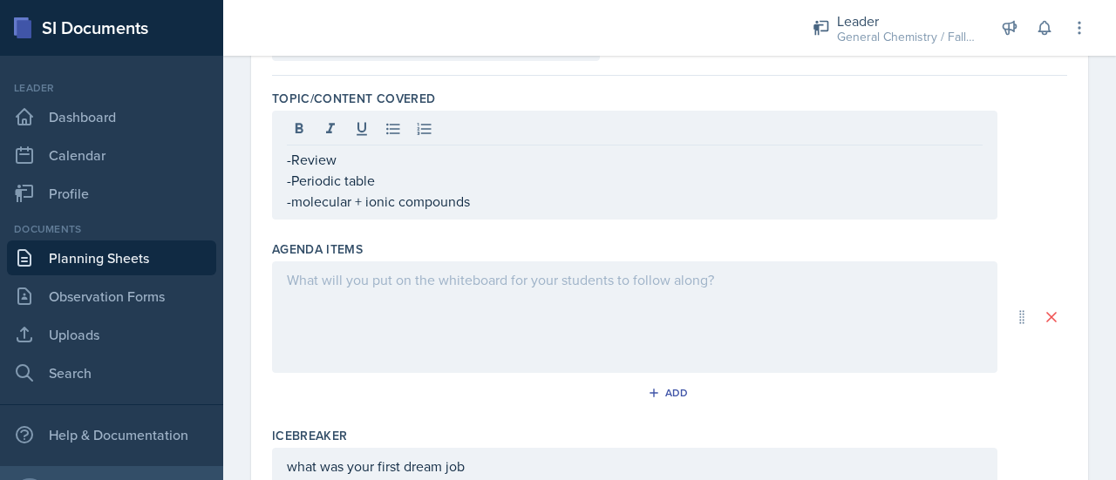
click at [561, 288] on div at bounding box center [634, 317] width 725 height 112
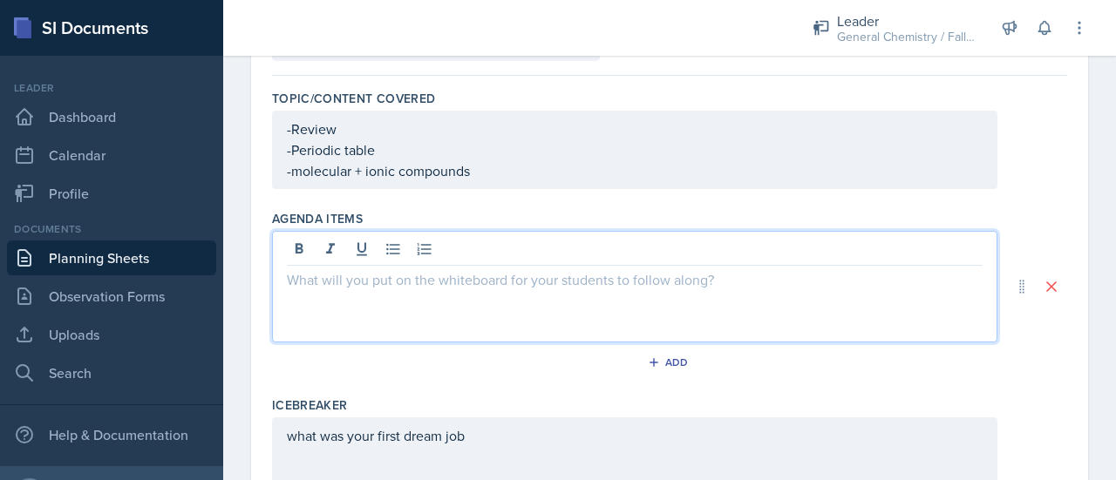
scroll to position [178, 0]
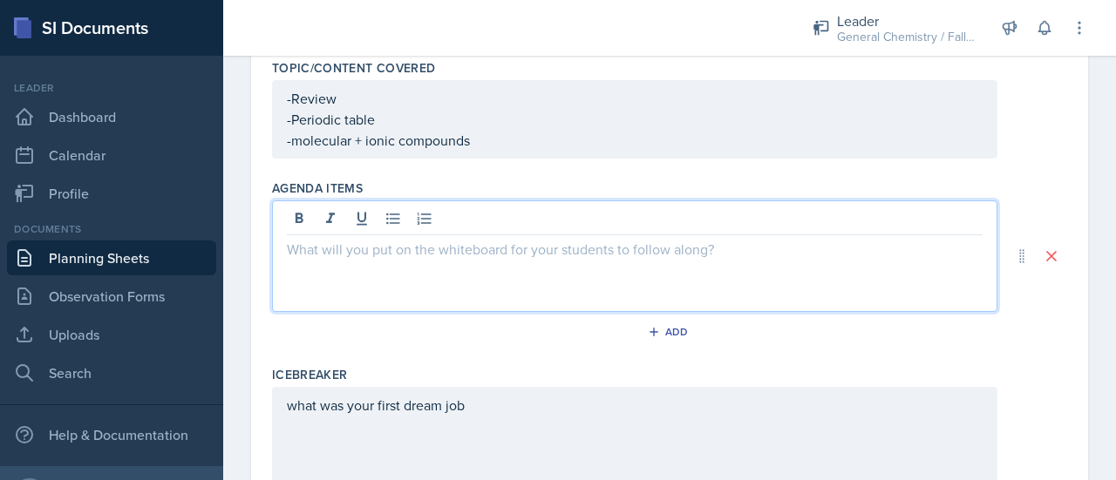
paste div
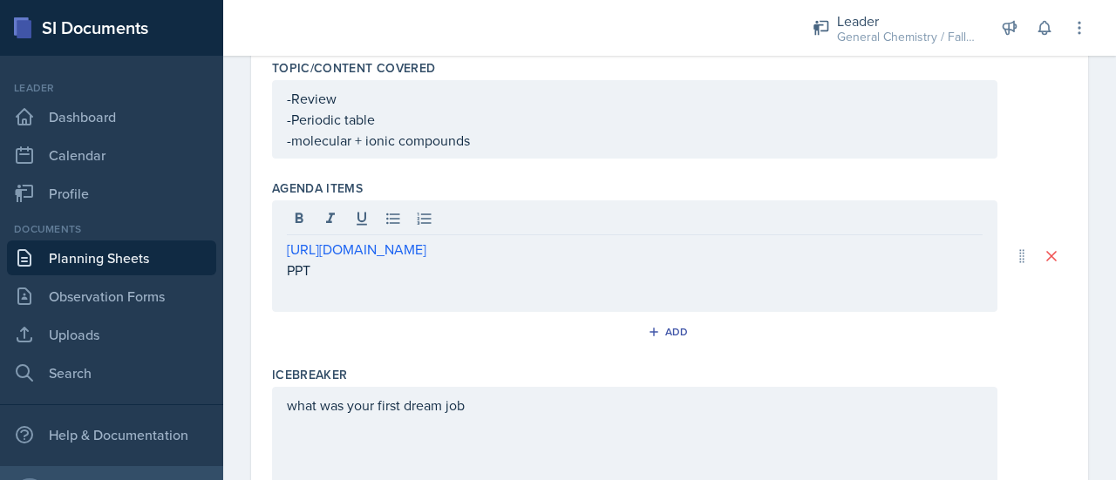
click at [886, 426] on div "what was your first dream job" at bounding box center [634, 443] width 725 height 112
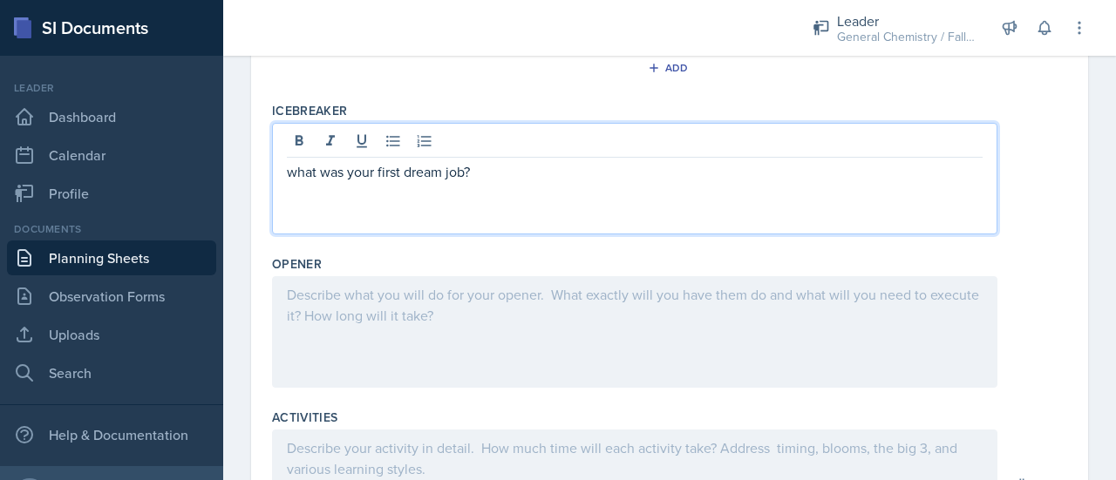
scroll to position [444, 0]
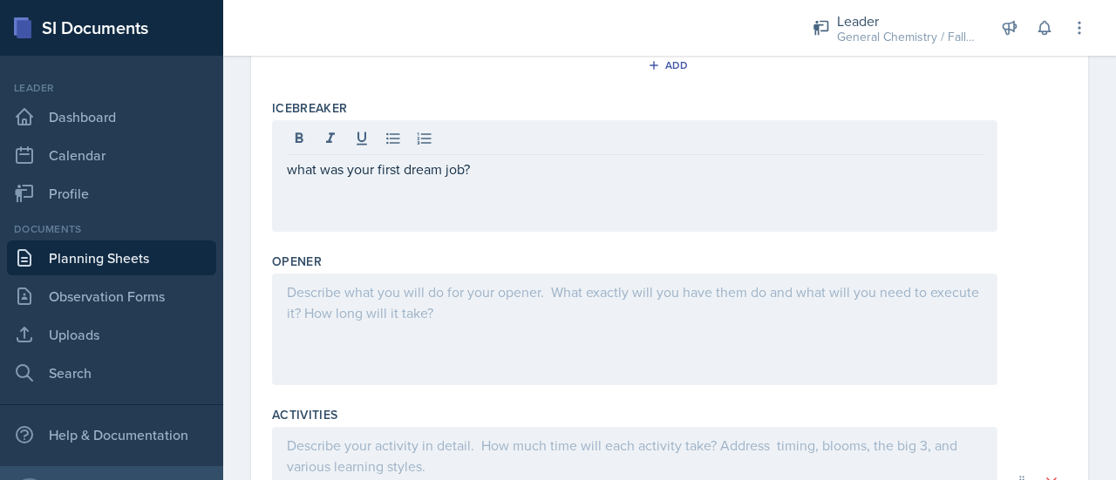
click at [814, 374] on div at bounding box center [634, 330] width 725 height 112
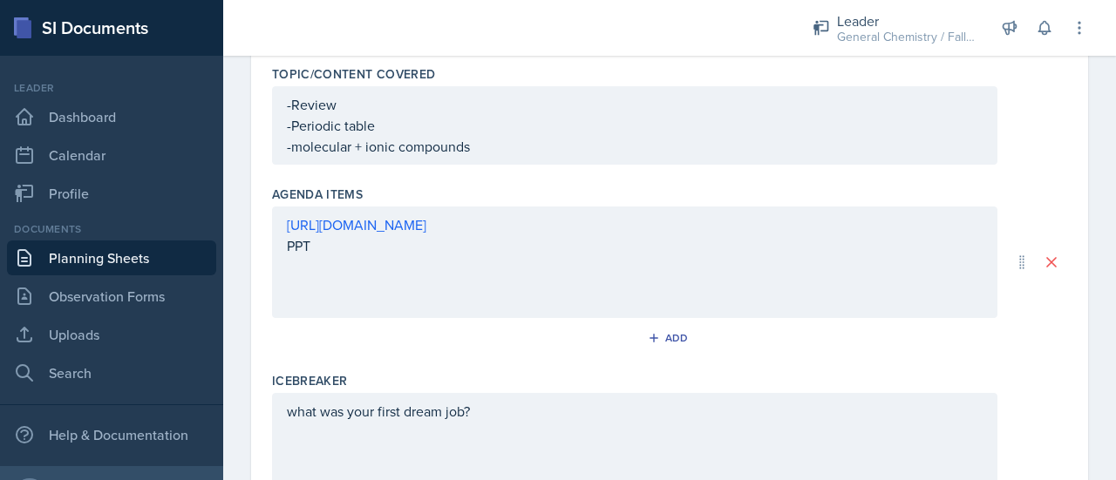
scroll to position [202, 0]
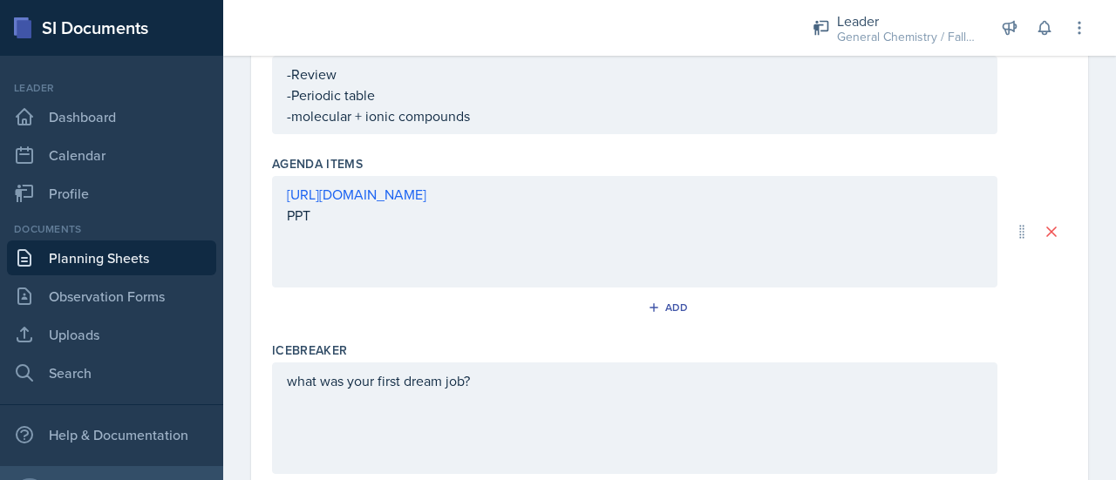
click at [411, 105] on p "-Periodic table" at bounding box center [635, 95] width 696 height 21
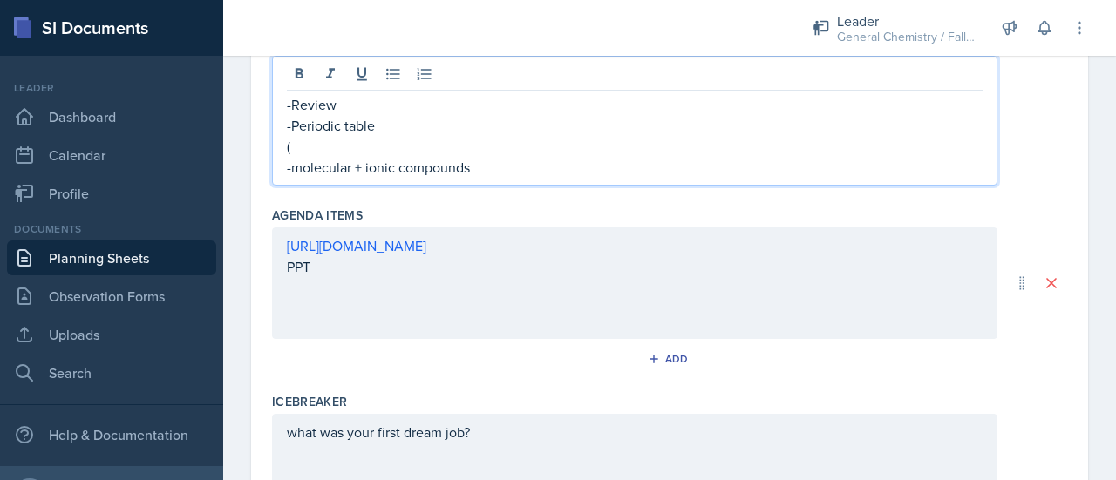
click at [388, 103] on p "-Review" at bounding box center [635, 104] width 696 height 21
click at [365, 145] on p "(" at bounding box center [635, 146] width 696 height 21
click at [365, 145] on p "(subparticles" at bounding box center [635, 146] width 696 height 21
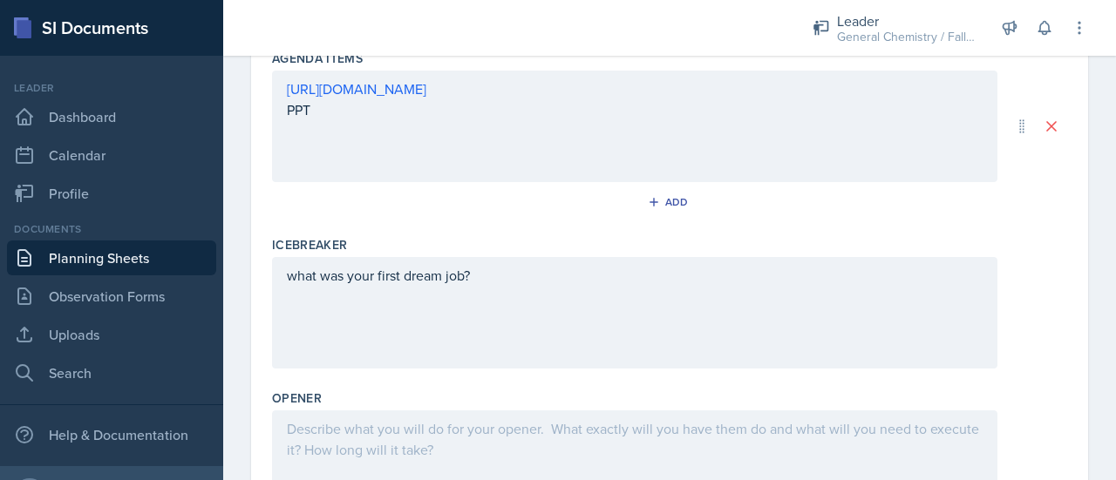
scroll to position [467, 0]
